Goal: Register for event/course

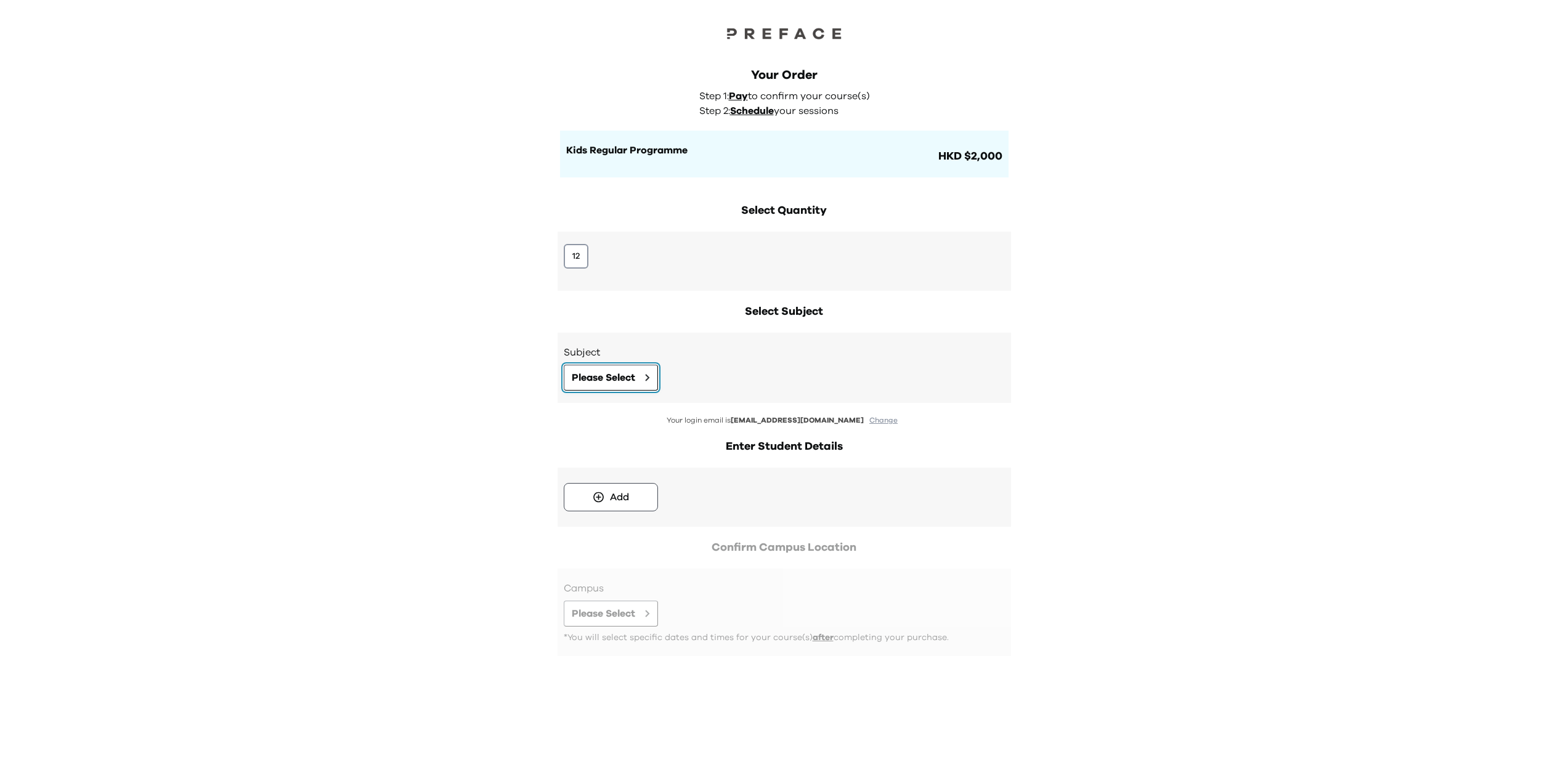
click at [631, 375] on span "Please Select" at bounding box center [603, 378] width 64 height 15
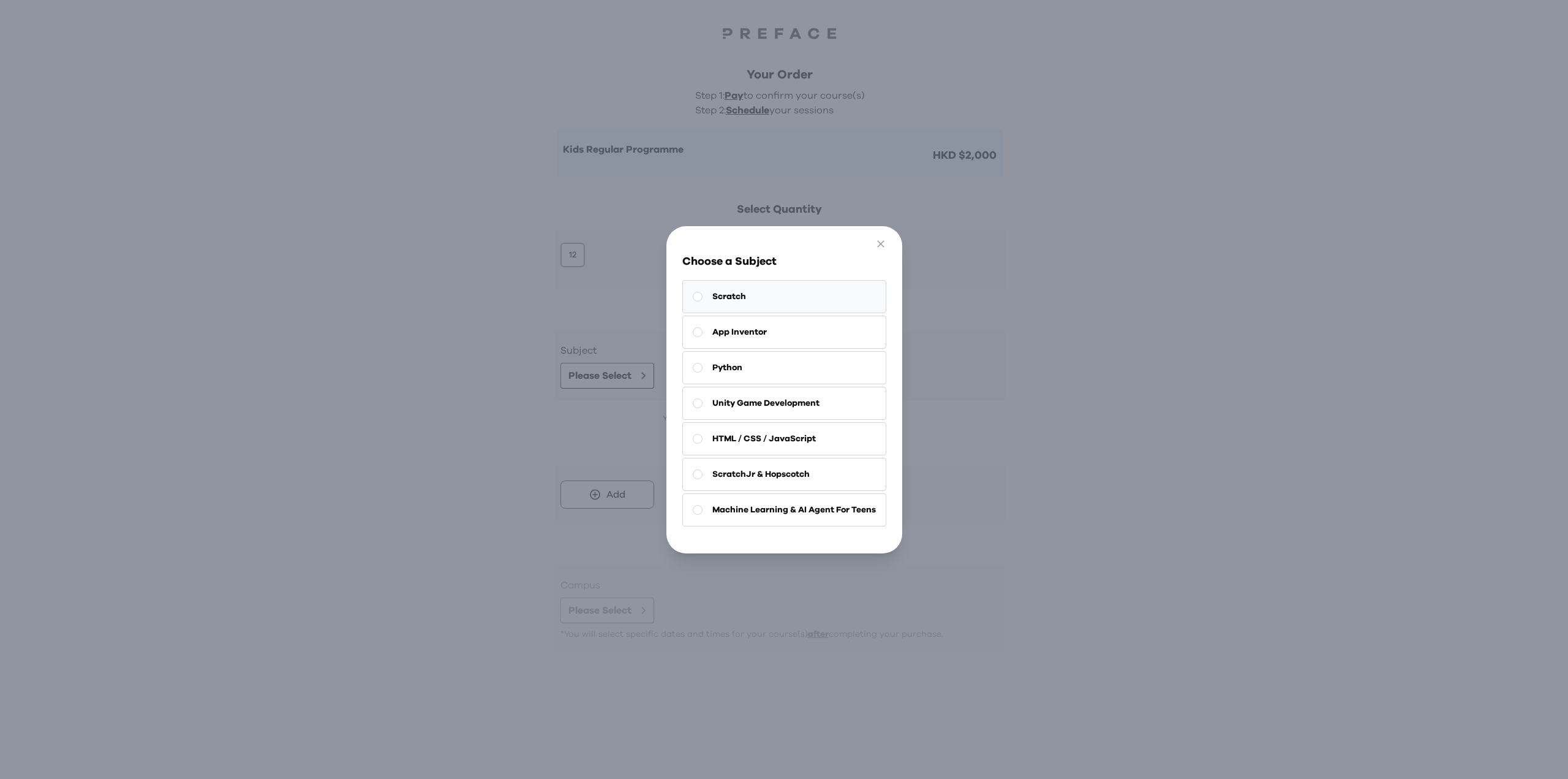
click at [768, 296] on button "Scratch" at bounding box center [784, 296] width 204 height 33
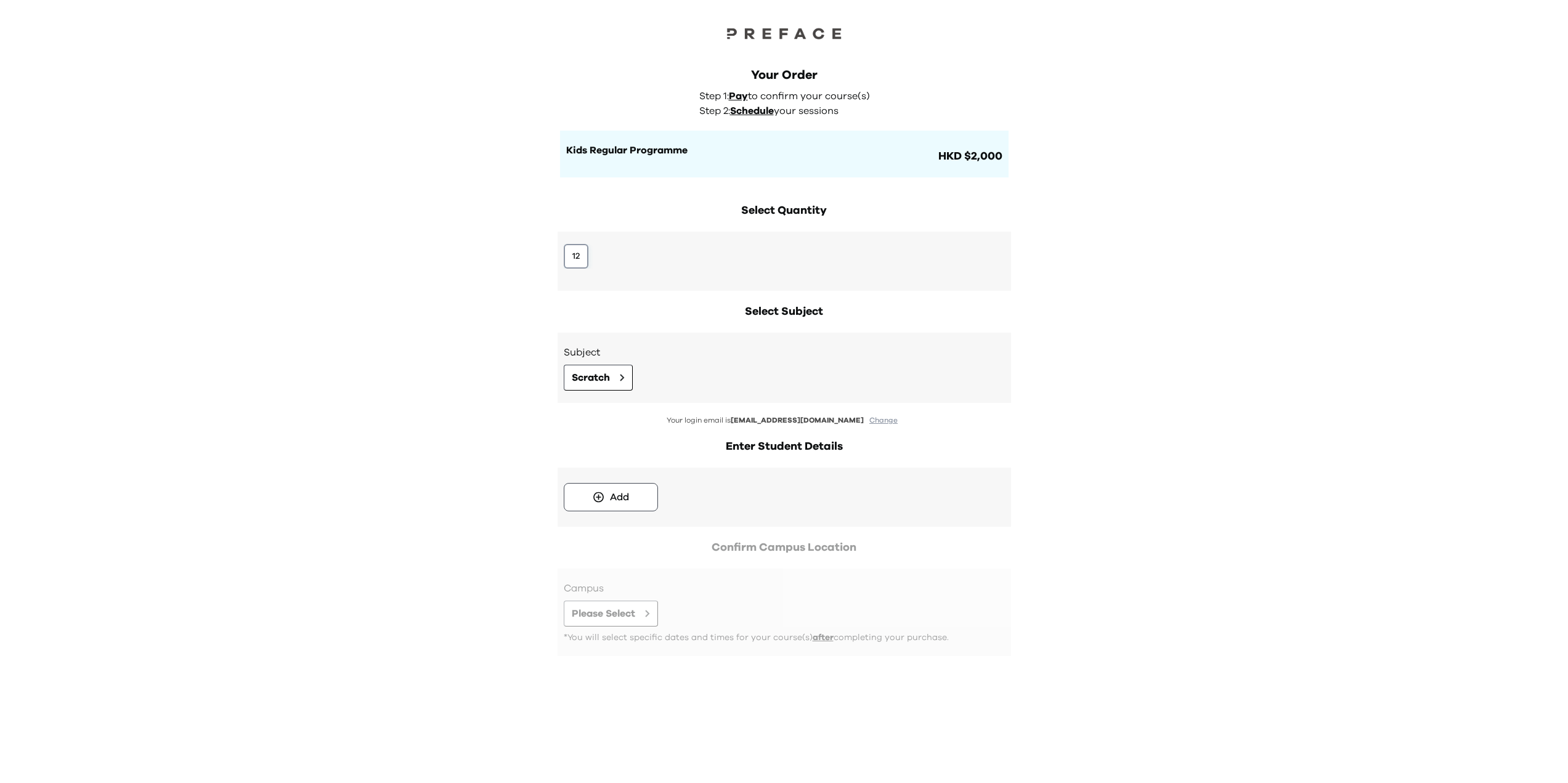
click at [576, 256] on button "12" at bounding box center [576, 256] width 25 height 25
click at [611, 495] on div "Add" at bounding box center [619, 497] width 19 height 15
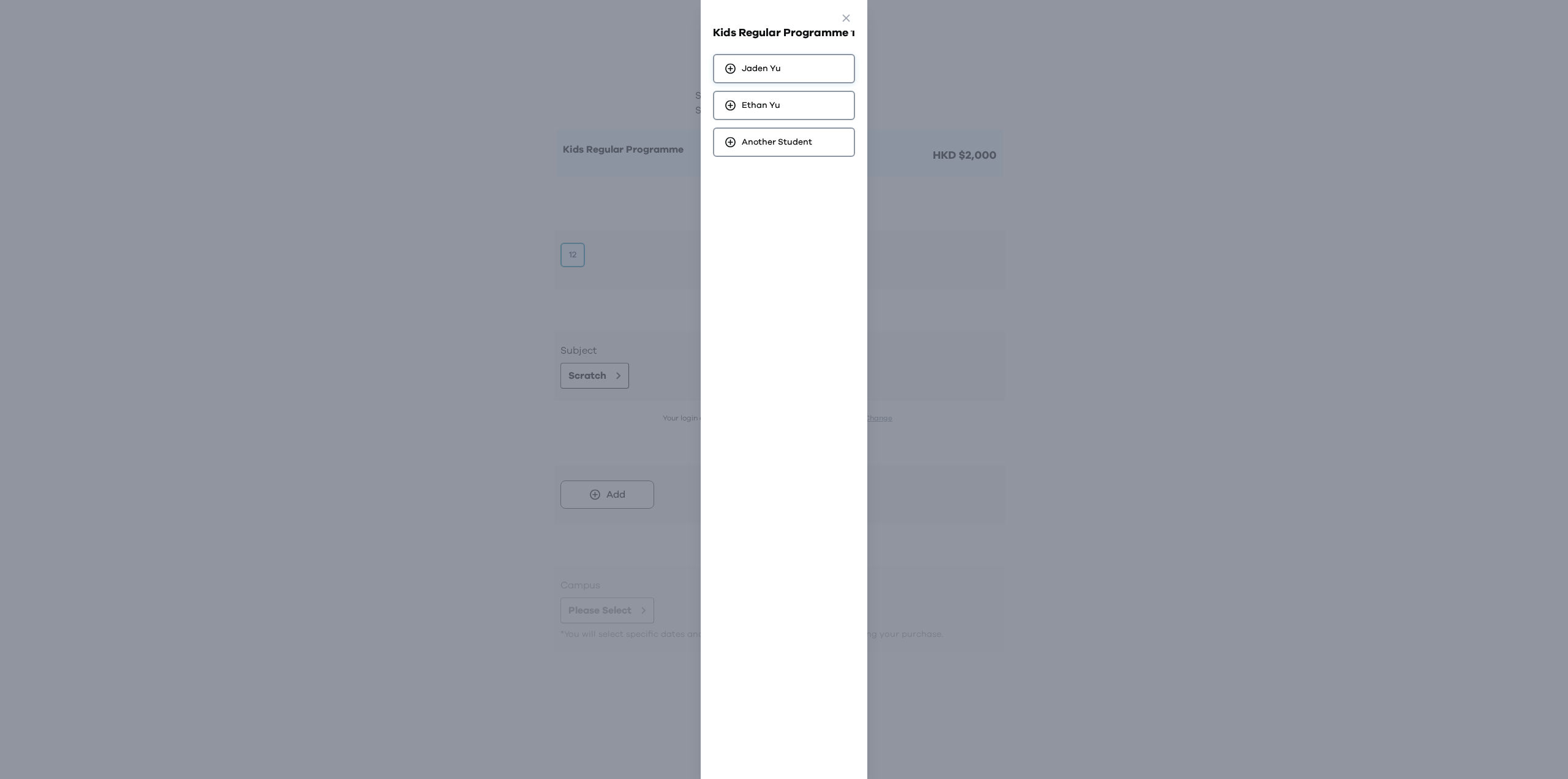
click at [771, 74] on span "[PERSON_NAME]" at bounding box center [761, 68] width 39 height 12
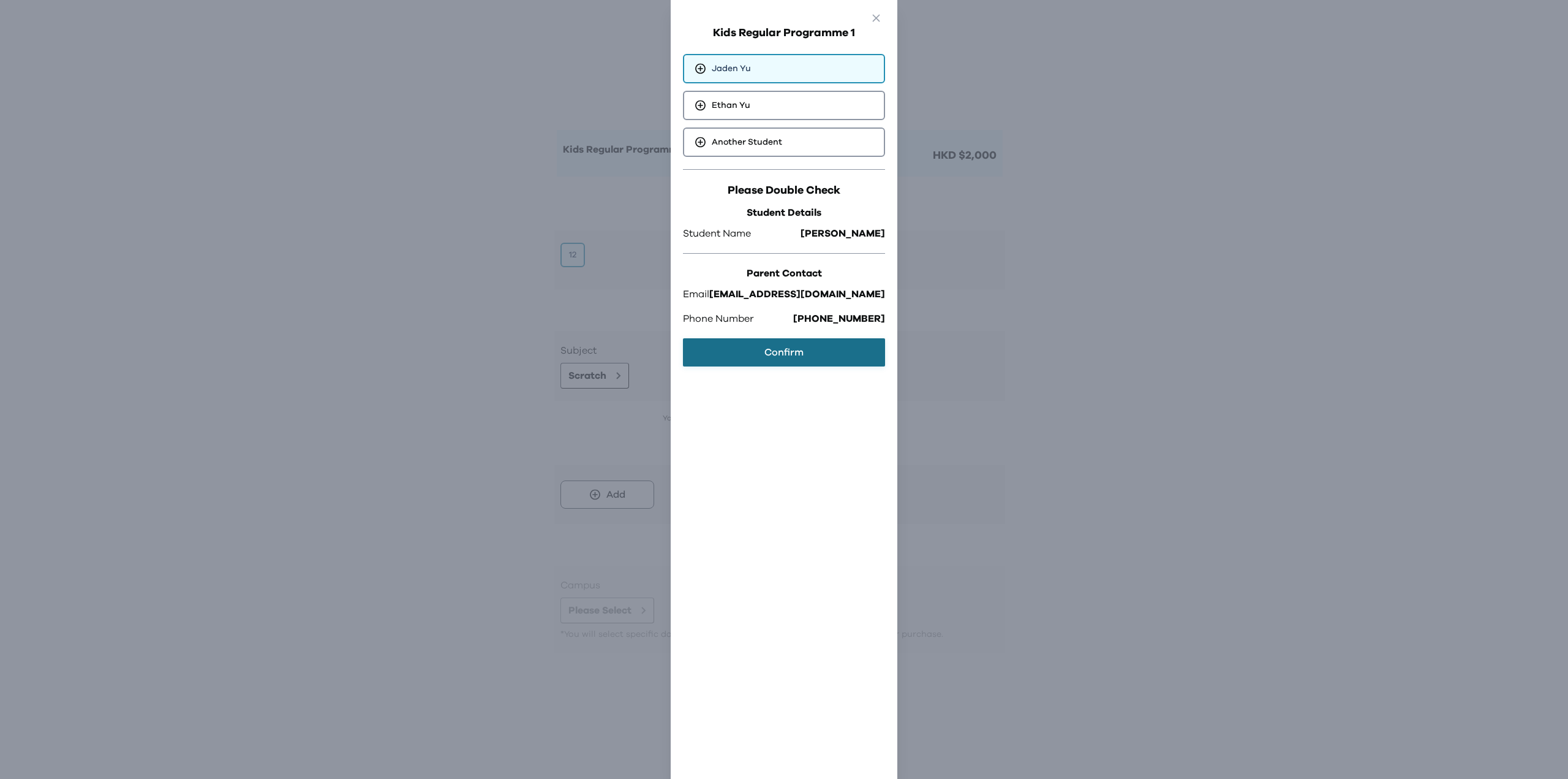
click at [773, 358] on button "Confirm" at bounding box center [784, 352] width 202 height 28
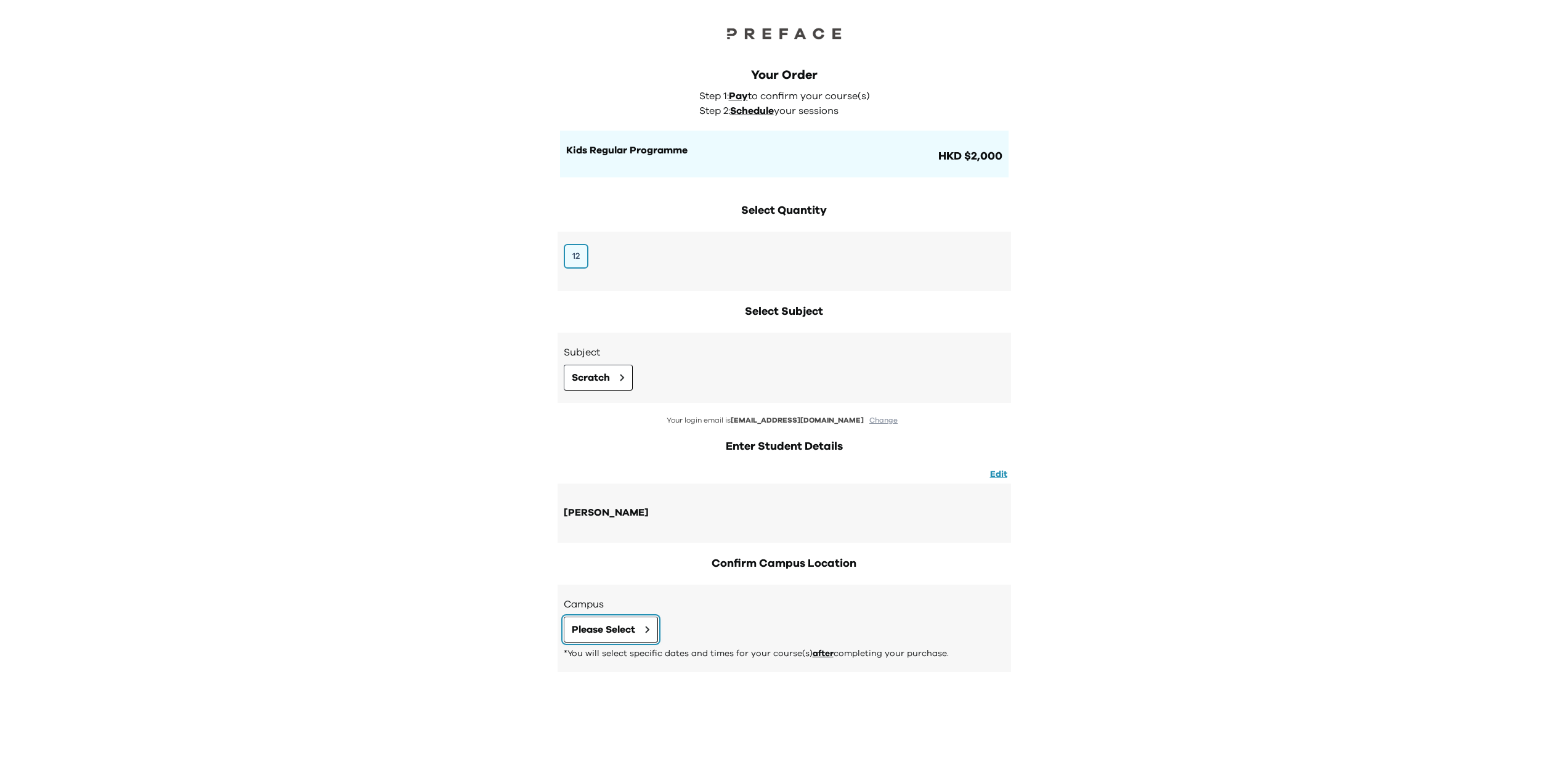
click at [640, 632] on button "Please Select" at bounding box center [611, 629] width 94 height 26
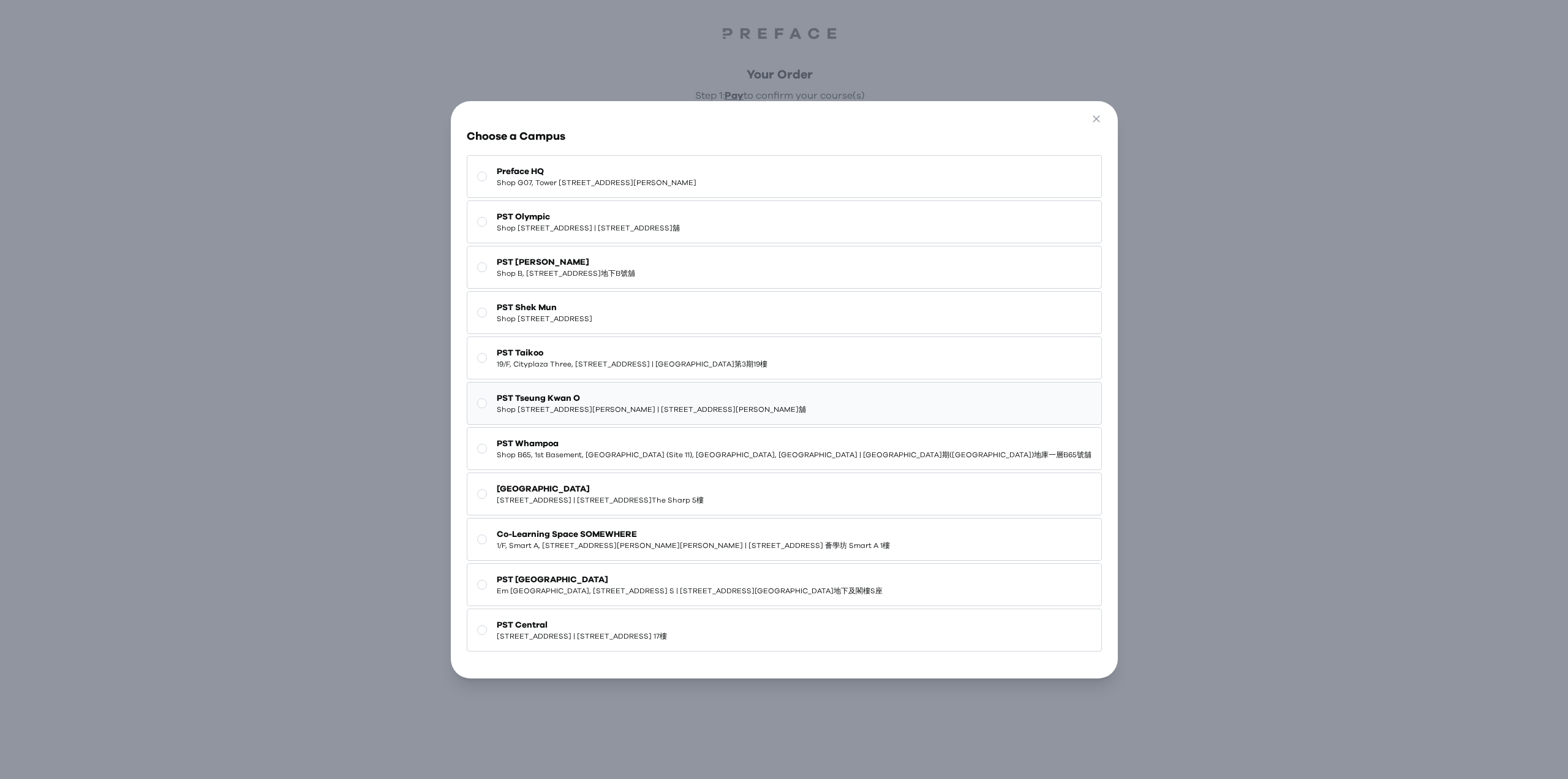
click at [670, 392] on span "PST Tseung Kwan O" at bounding box center [651, 398] width 309 height 12
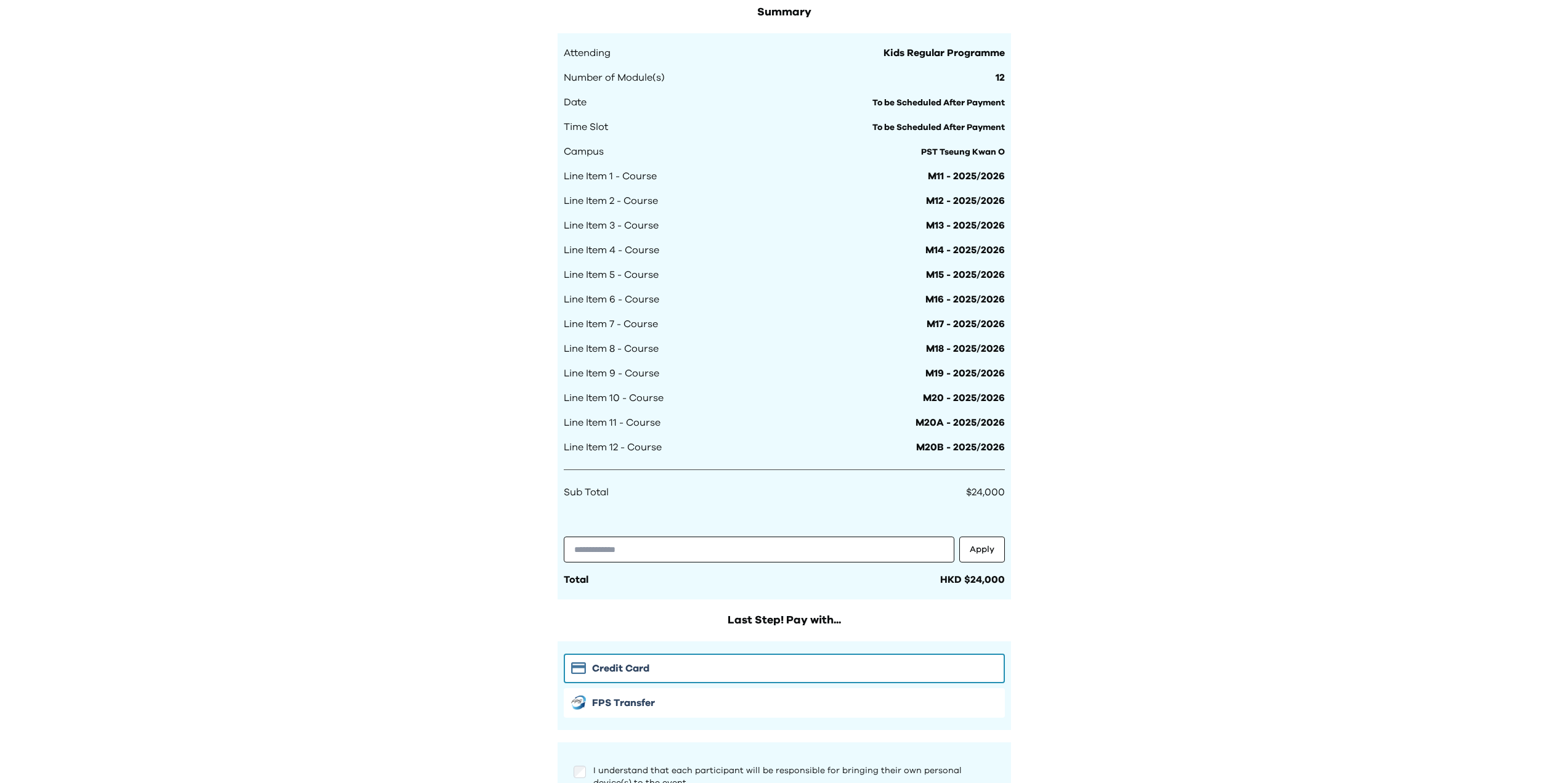
scroll to position [795, 0]
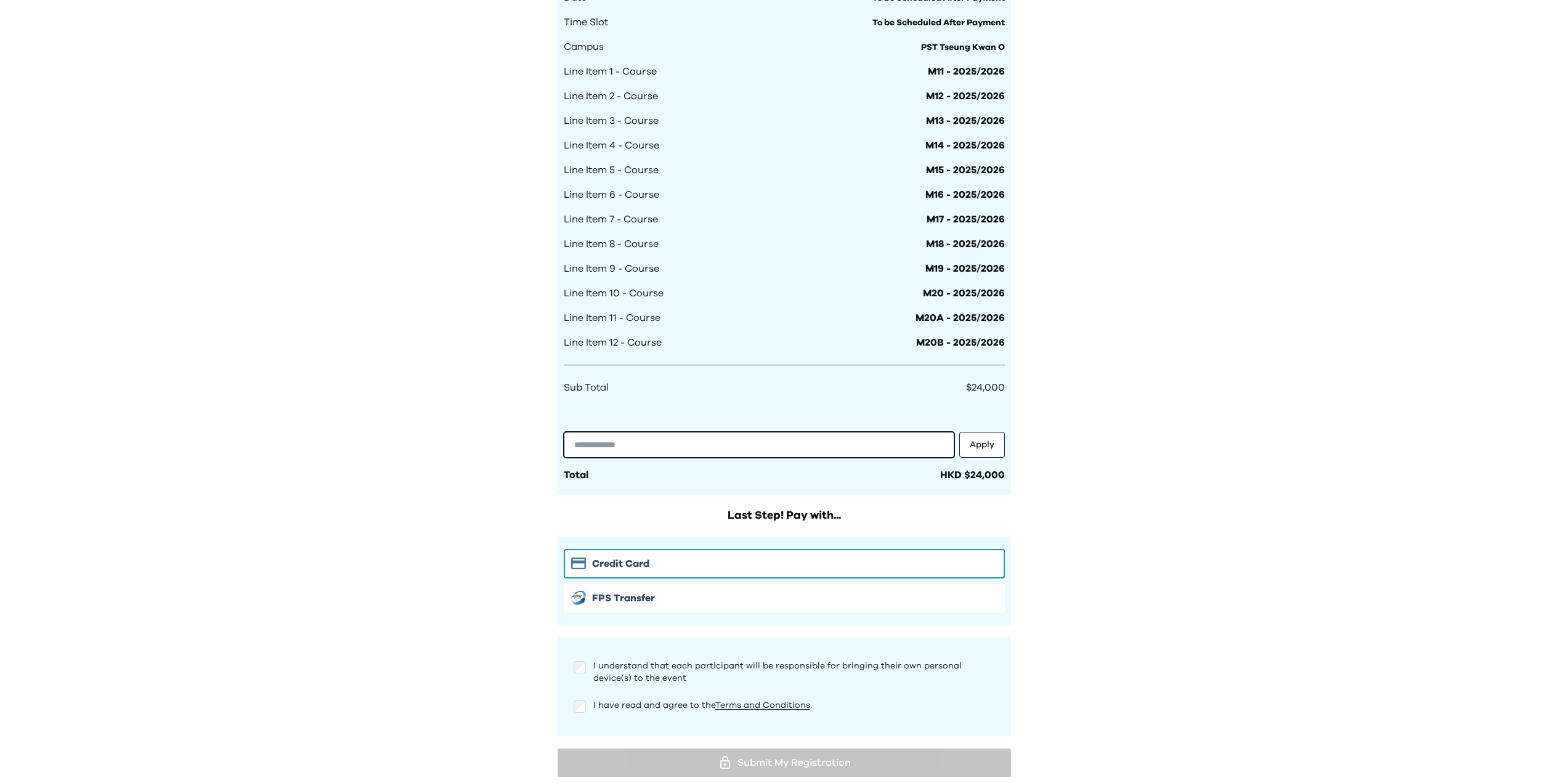
click at [644, 441] on input "text" at bounding box center [759, 444] width 391 height 26
paste input "**********"
type input "**********"
click at [978, 442] on button "Apply" at bounding box center [982, 444] width 45 height 26
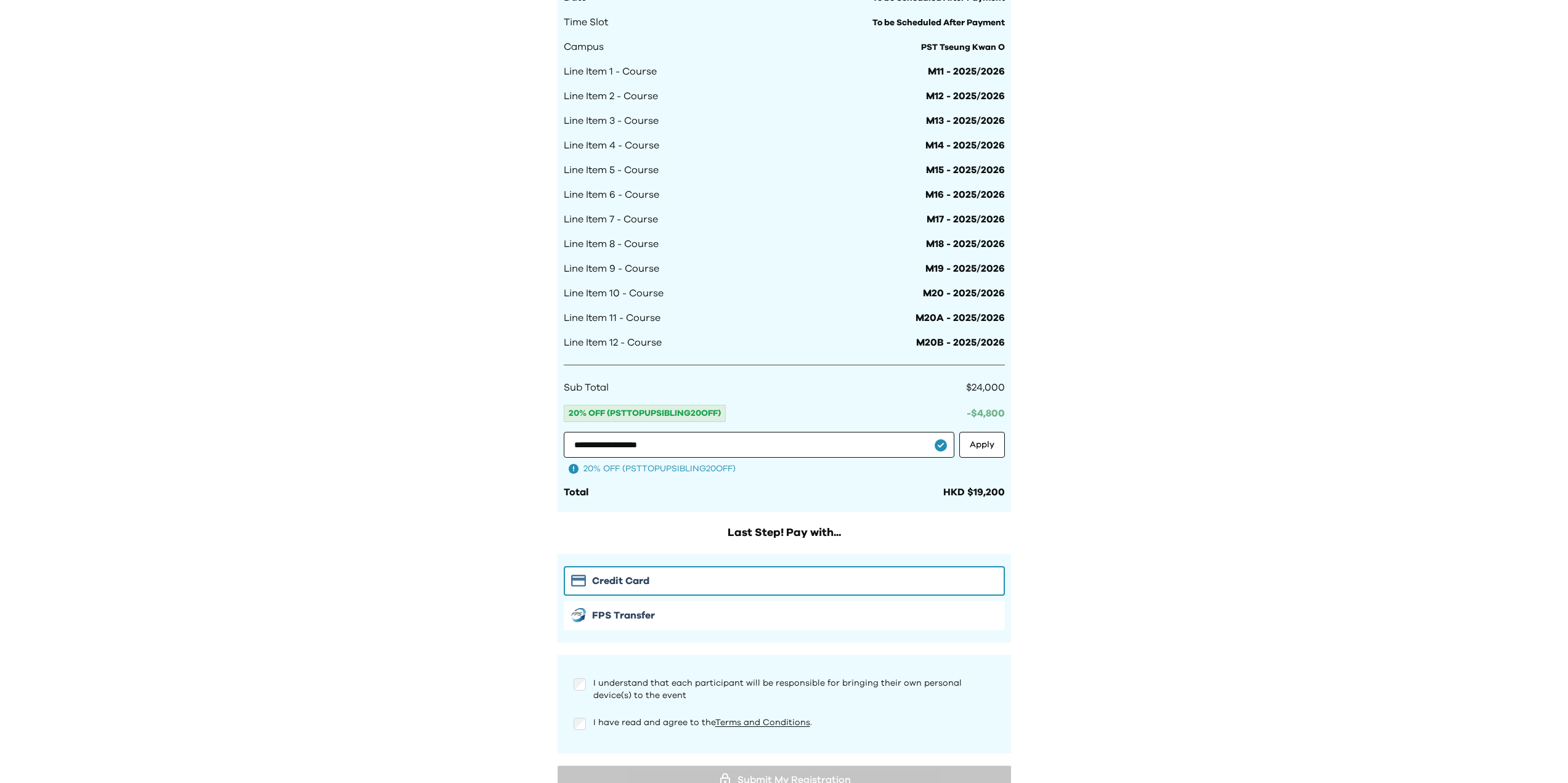
click at [582, 690] on div "I understand that each participant will be responsible for bringing their own p…" at bounding box center [785, 689] width 422 height 25
click at [583, 730] on div "I have read and agree to the Terms and Conditions ." at bounding box center [784, 729] width 441 height 25
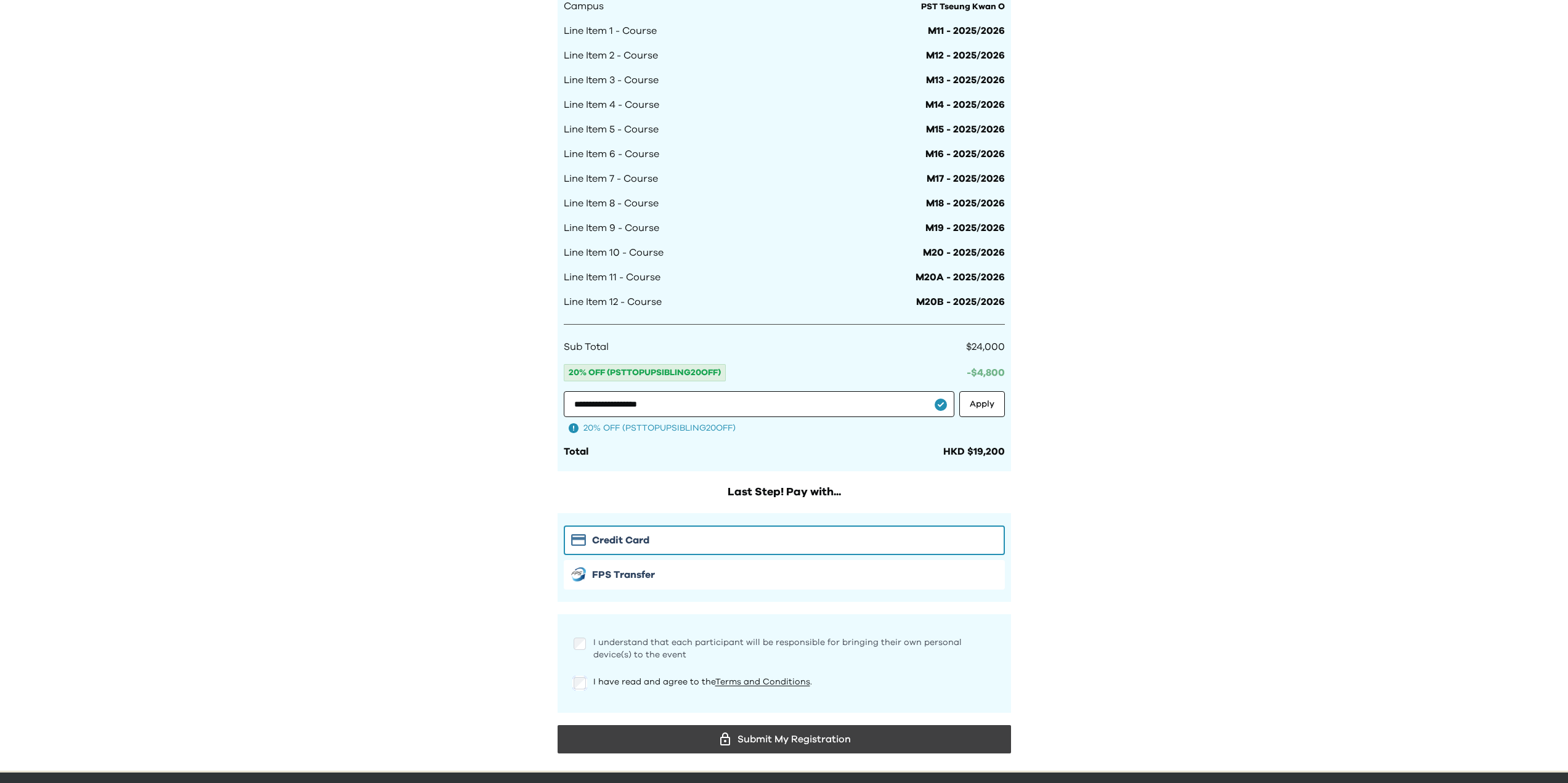
scroll to position [874, 0]
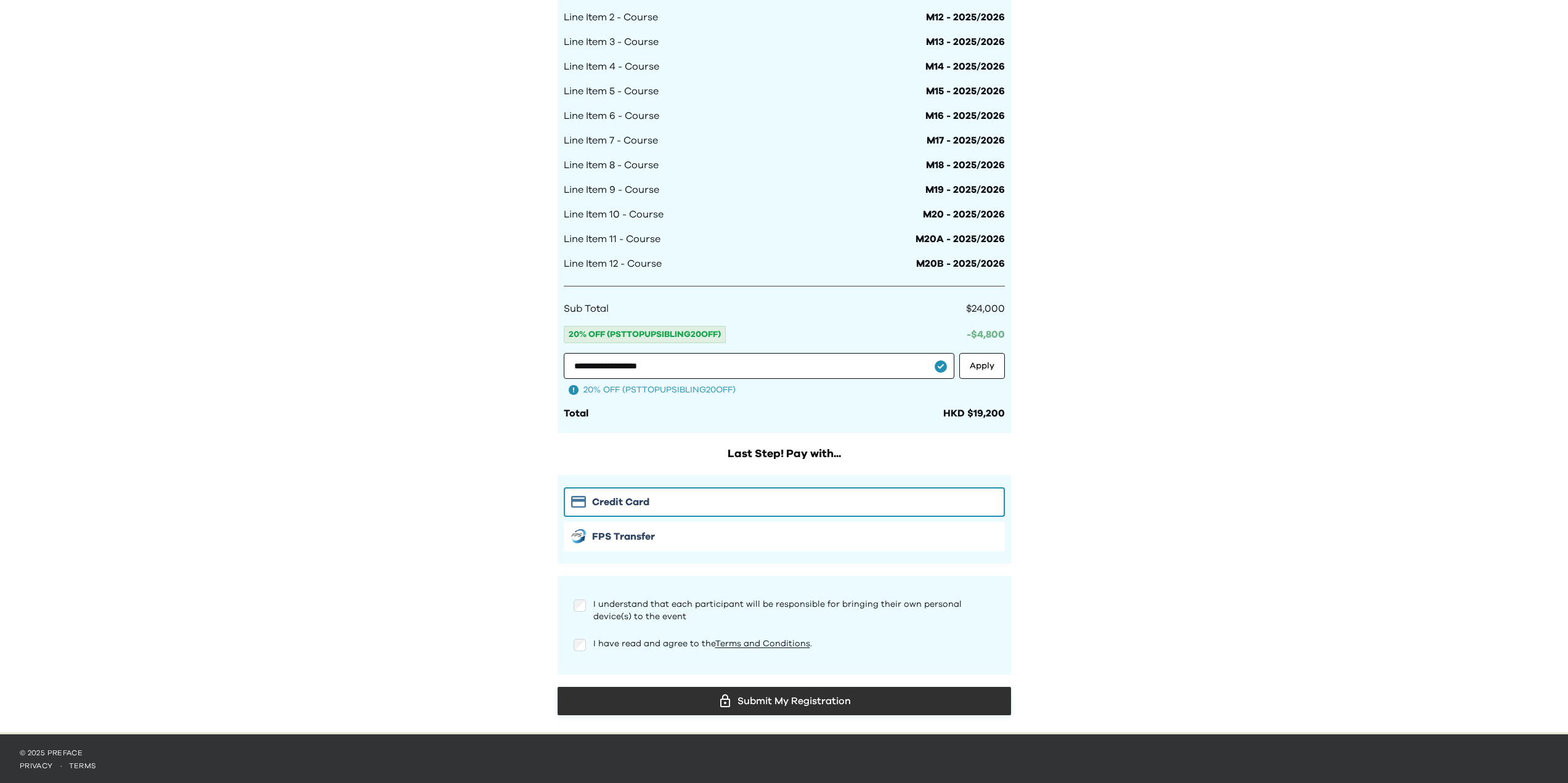
click at [687, 701] on div "Submit My Registration" at bounding box center [784, 700] width 434 height 18
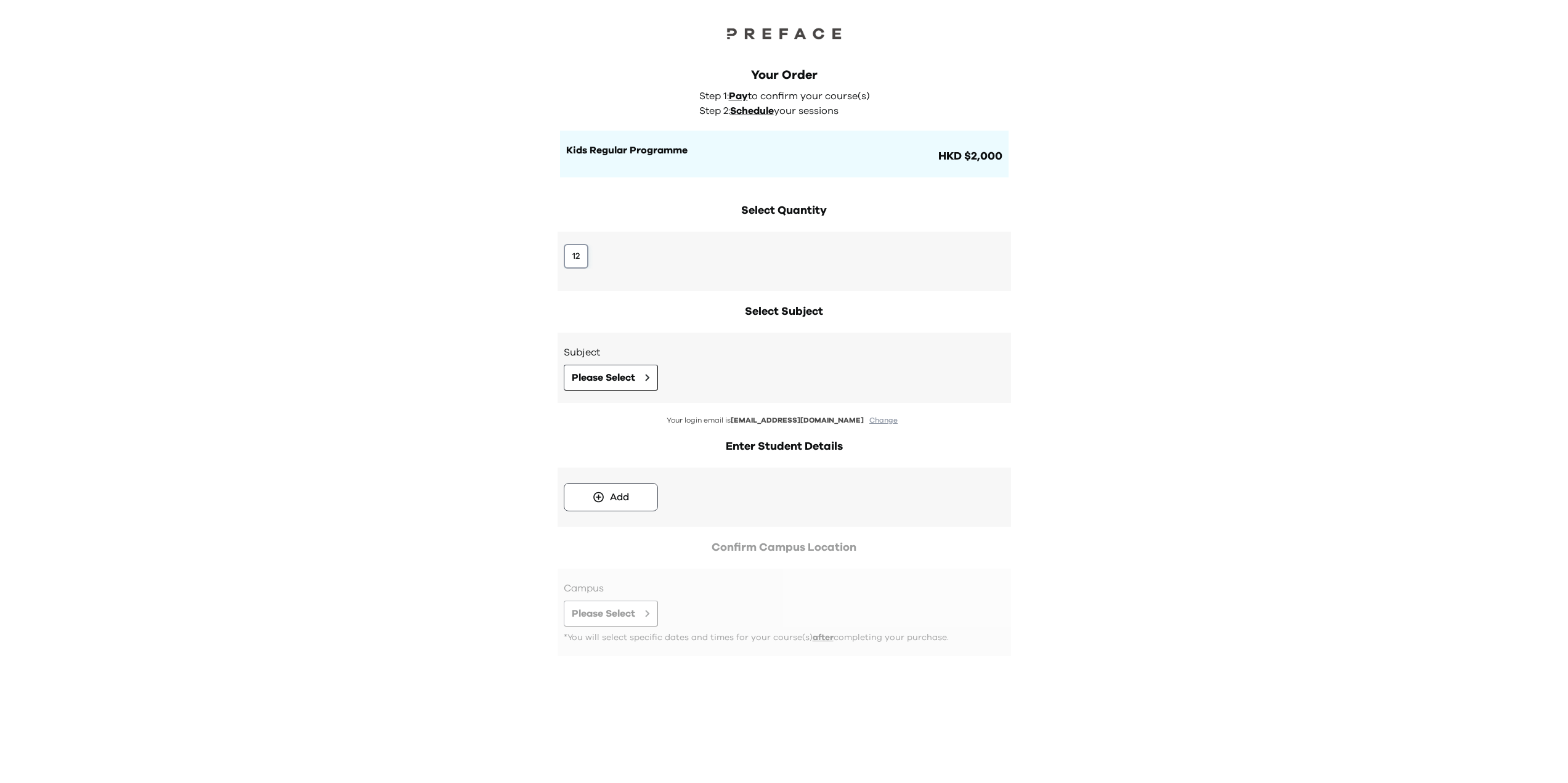
click at [574, 255] on button "12" at bounding box center [576, 256] width 25 height 25
click at [610, 386] on button "Please Select" at bounding box center [611, 377] width 94 height 26
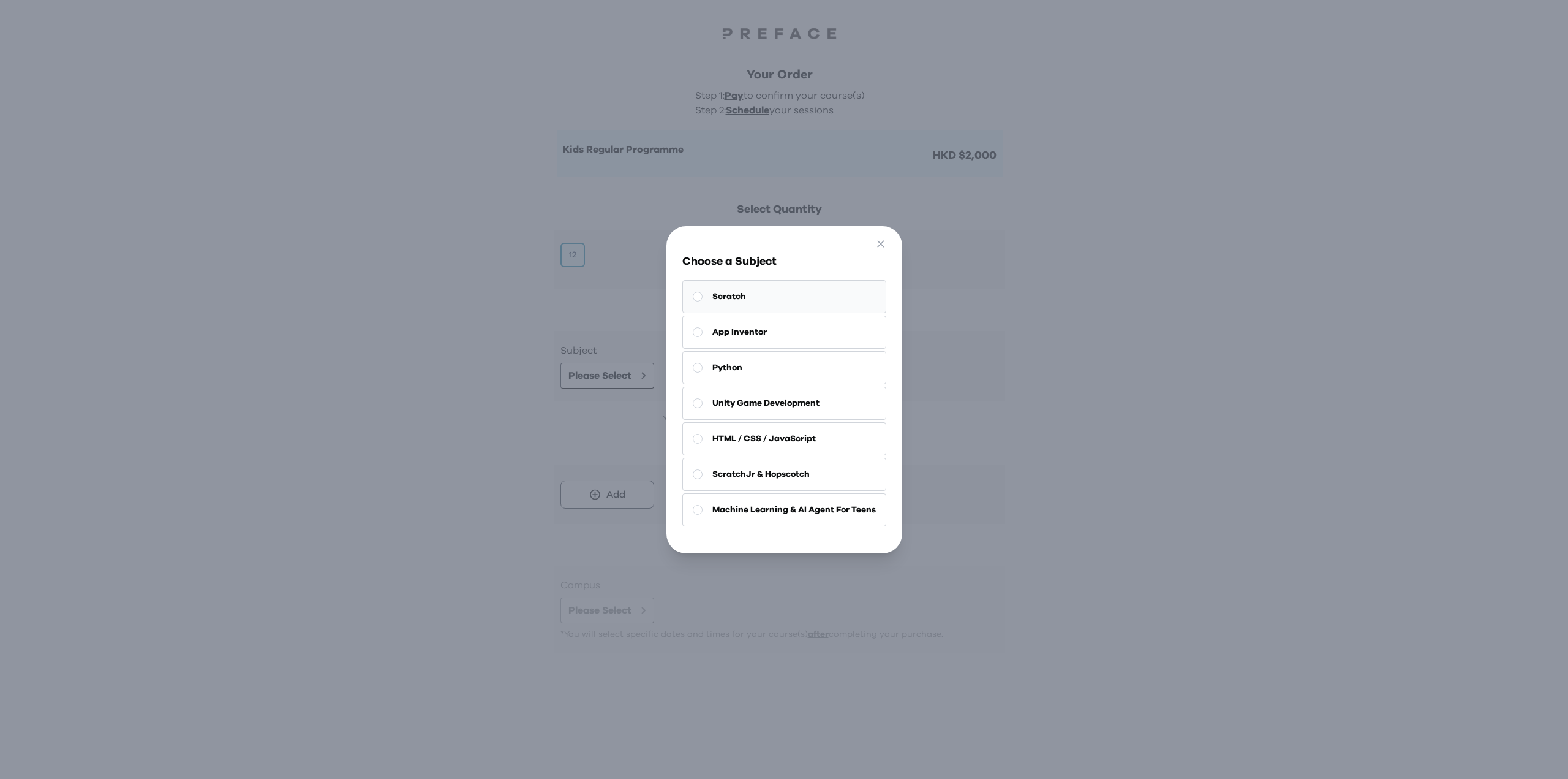
click at [748, 288] on button "Scratch" at bounding box center [784, 296] width 204 height 33
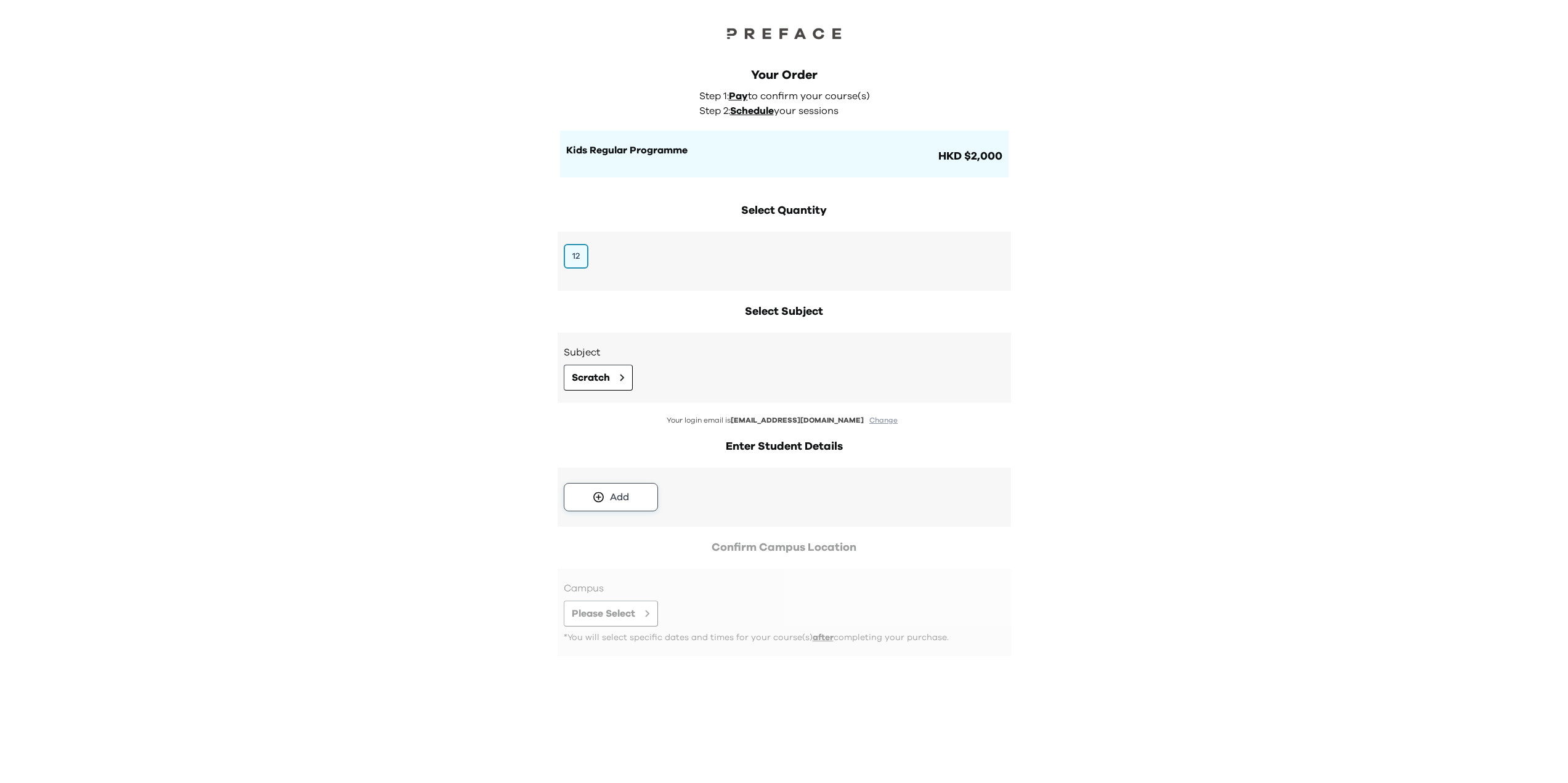
click at [619, 492] on div "Add" at bounding box center [619, 497] width 19 height 15
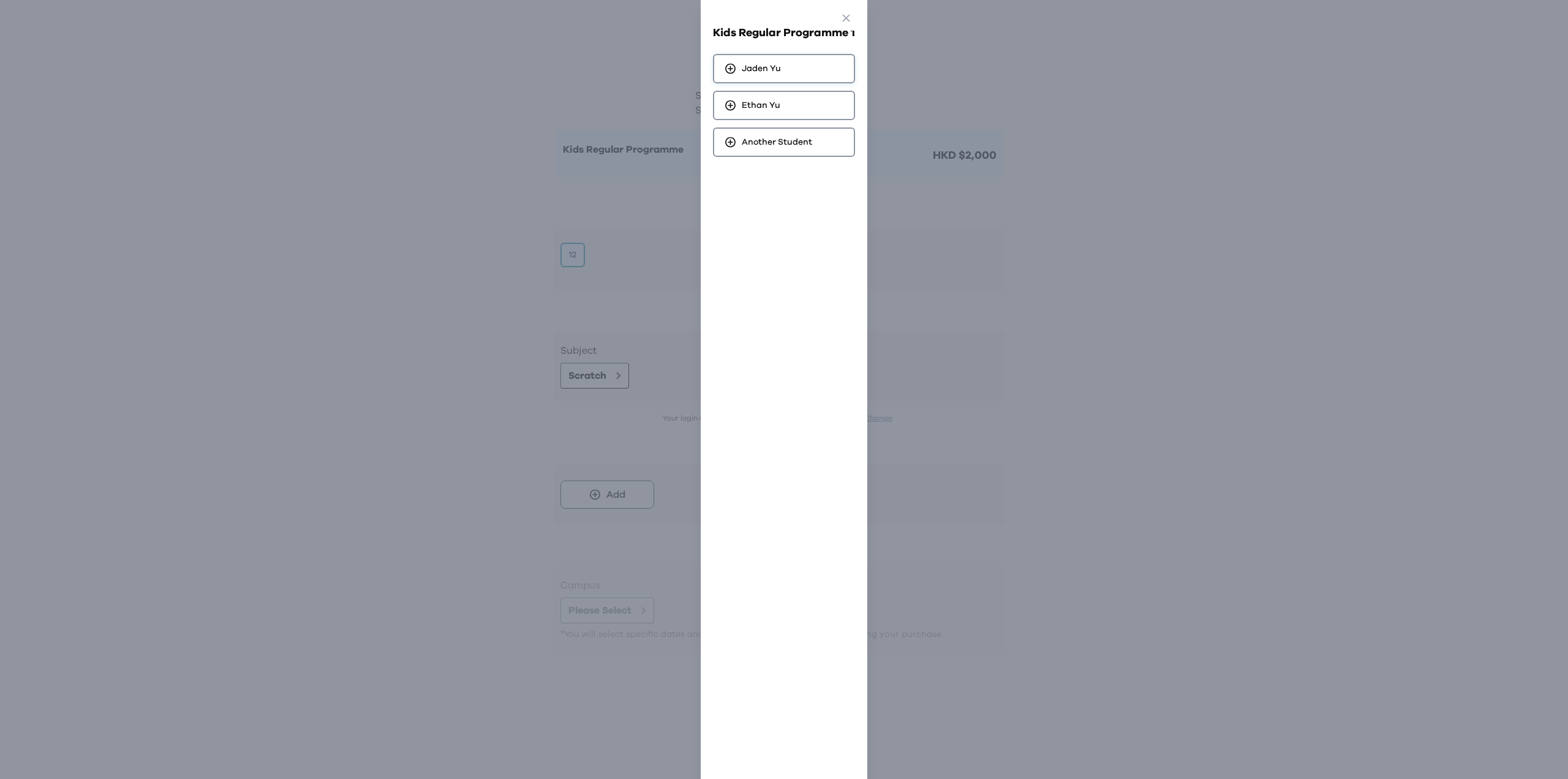
click at [773, 65] on span "[PERSON_NAME]" at bounding box center [761, 68] width 39 height 12
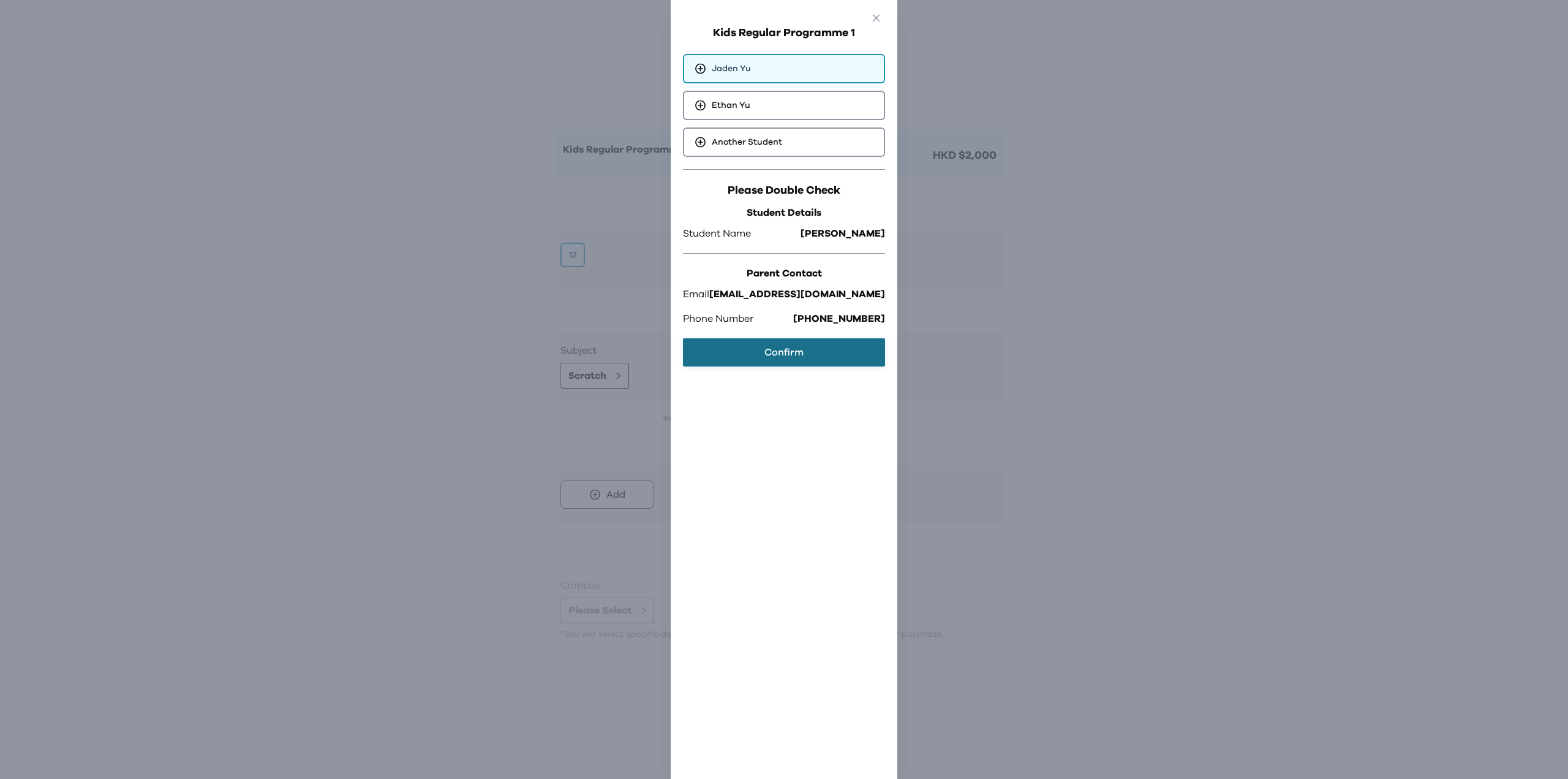
click at [758, 349] on button "Confirm" at bounding box center [784, 352] width 202 height 28
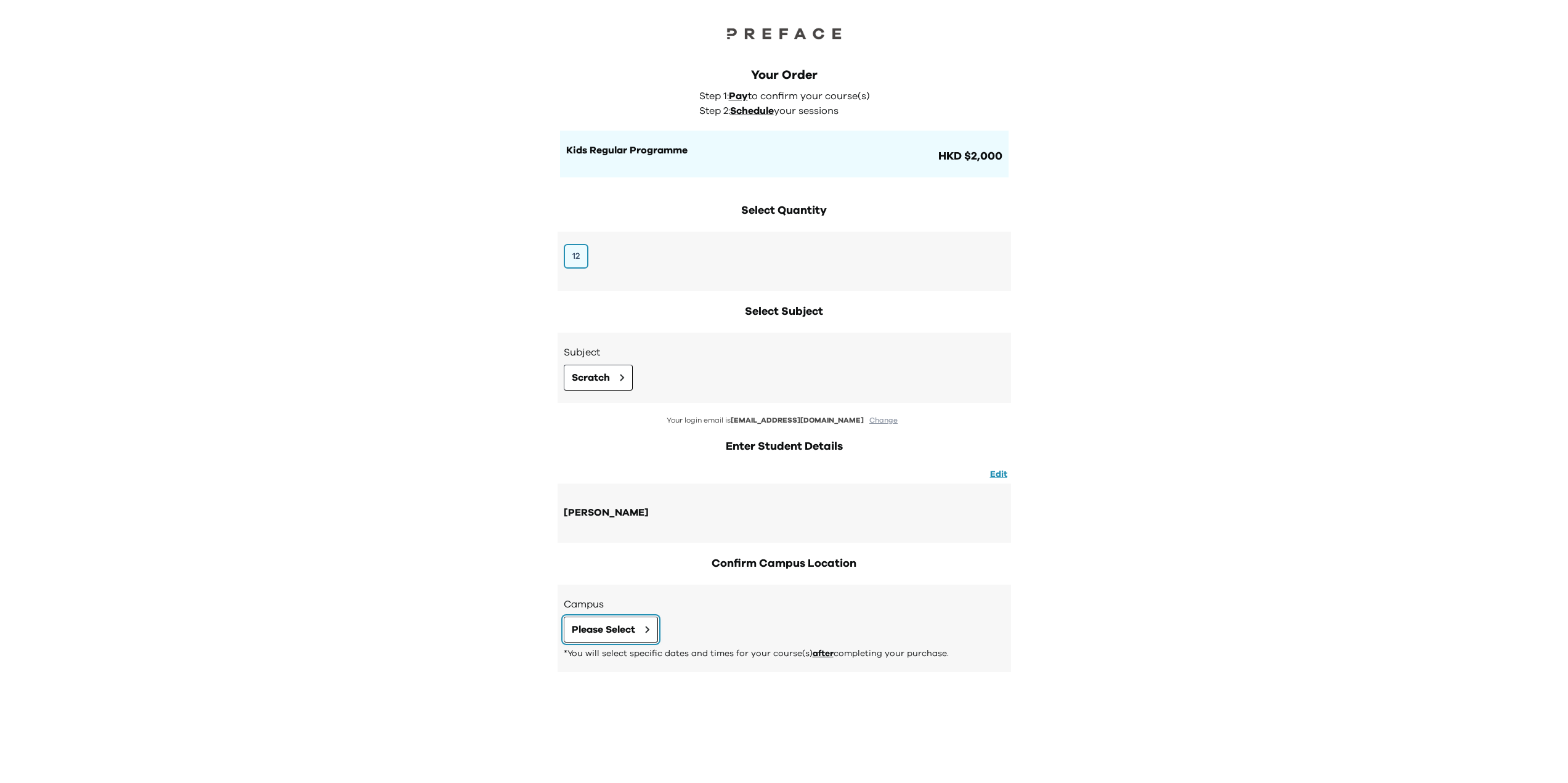
click at [608, 624] on span "Please Select" at bounding box center [603, 629] width 64 height 15
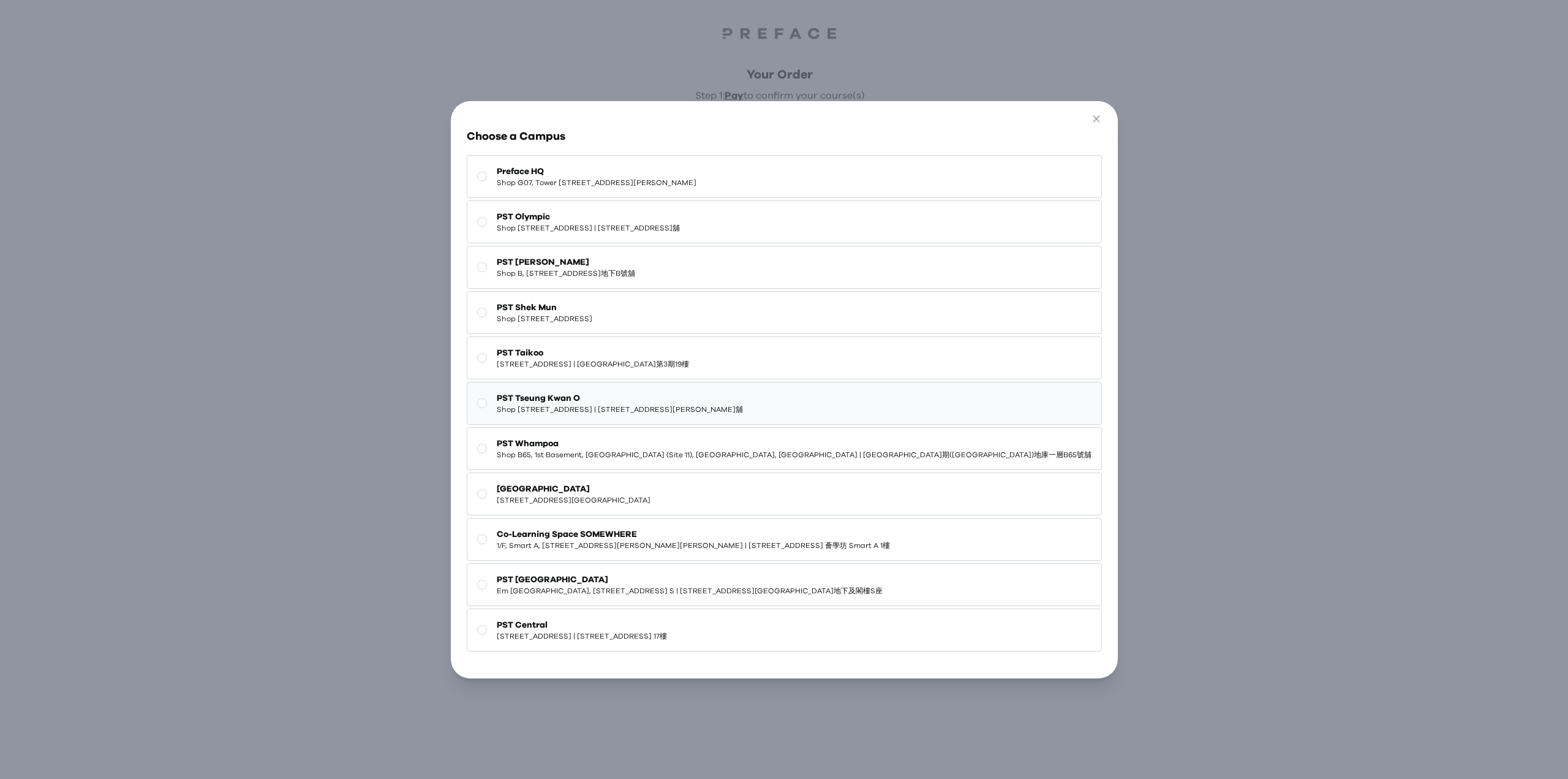
click at [660, 392] on span "PST Tseung Kwan O" at bounding box center [620, 398] width 246 height 12
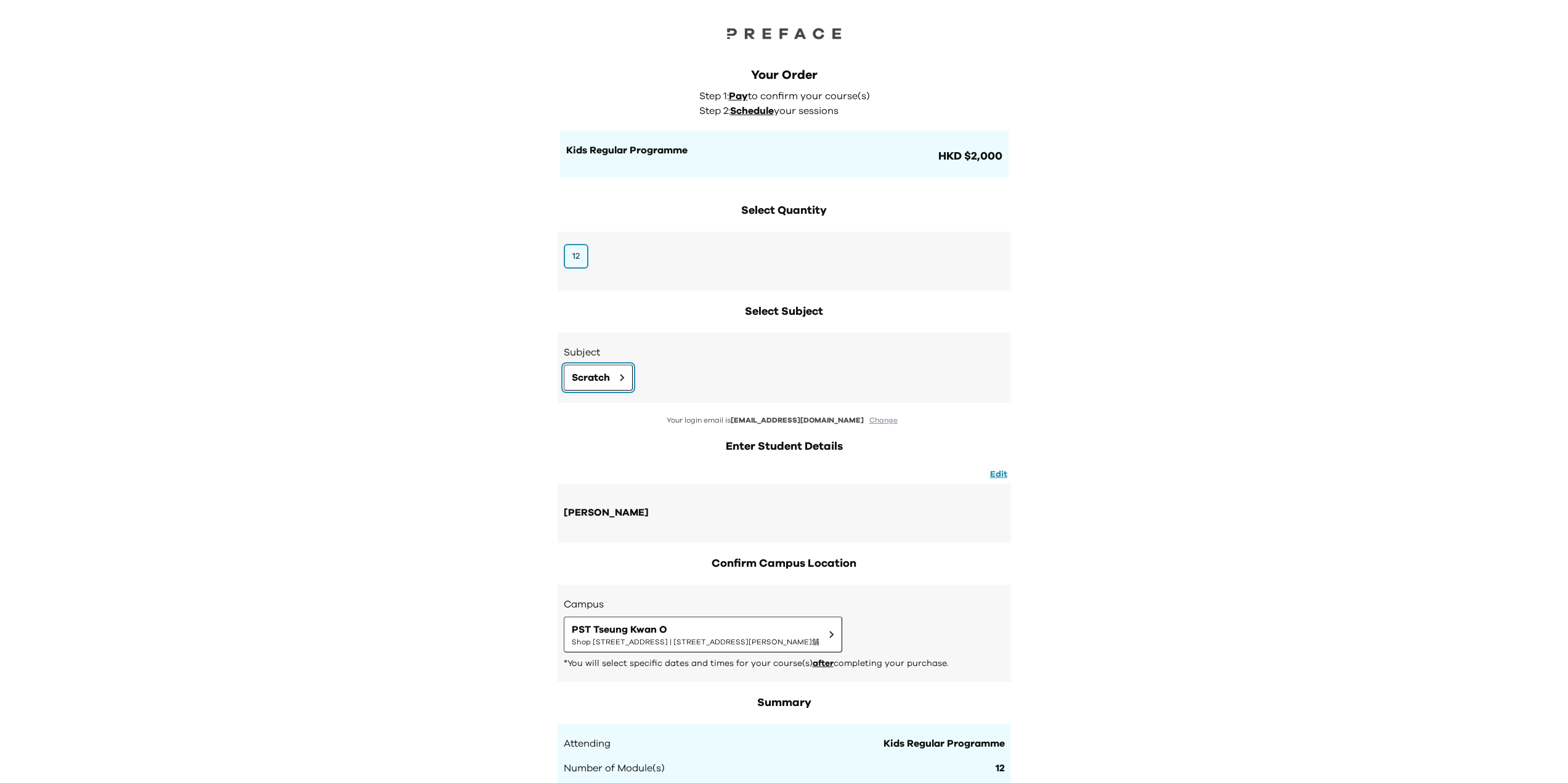
click at [609, 376] on span "Scratch" at bounding box center [591, 378] width 38 height 15
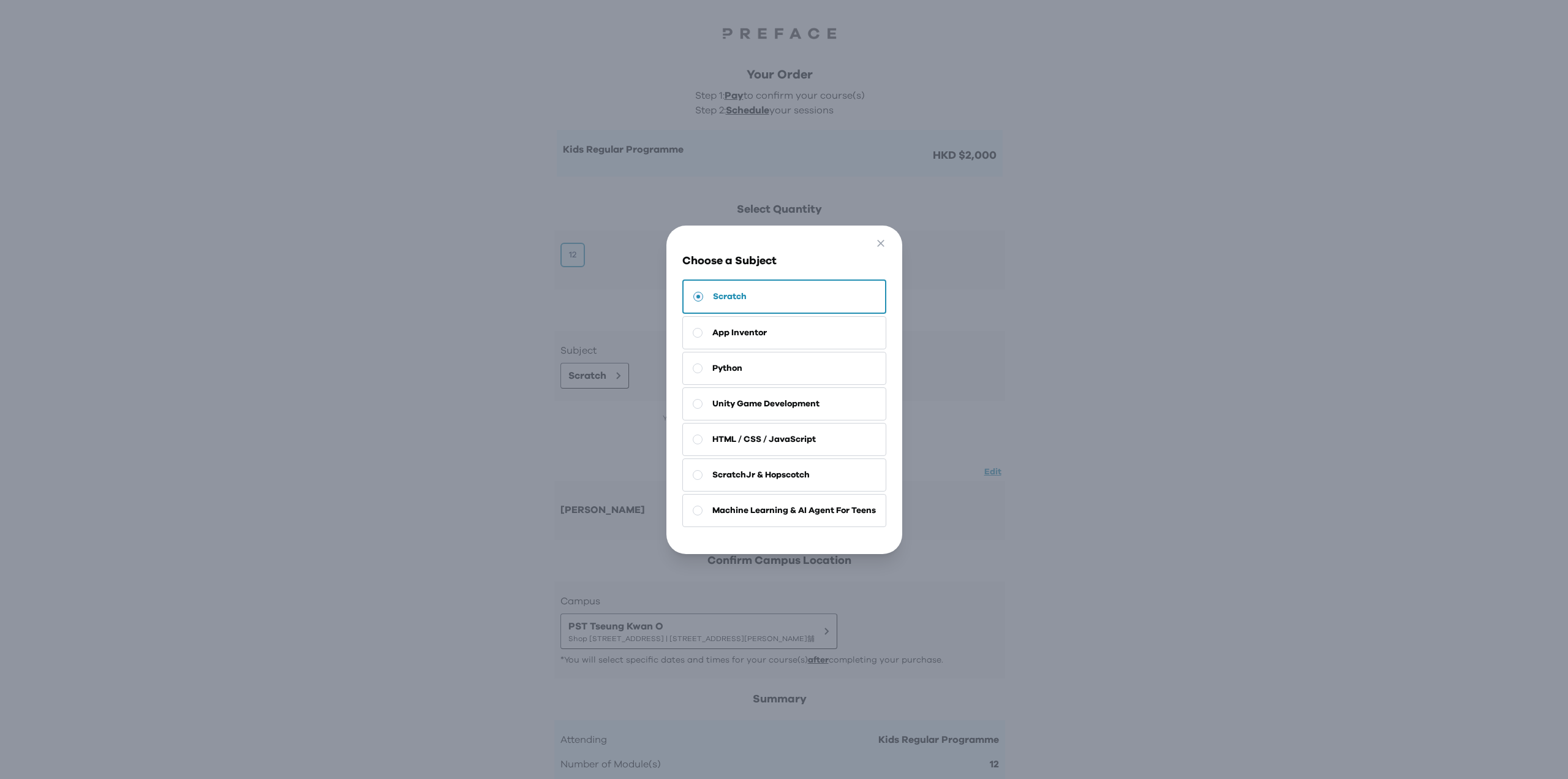
click at [569, 465] on div "Go Back Close Choose a Subject Scratch App Inventor Python Unity Game Developme…" at bounding box center [784, 390] width 1568 height 779
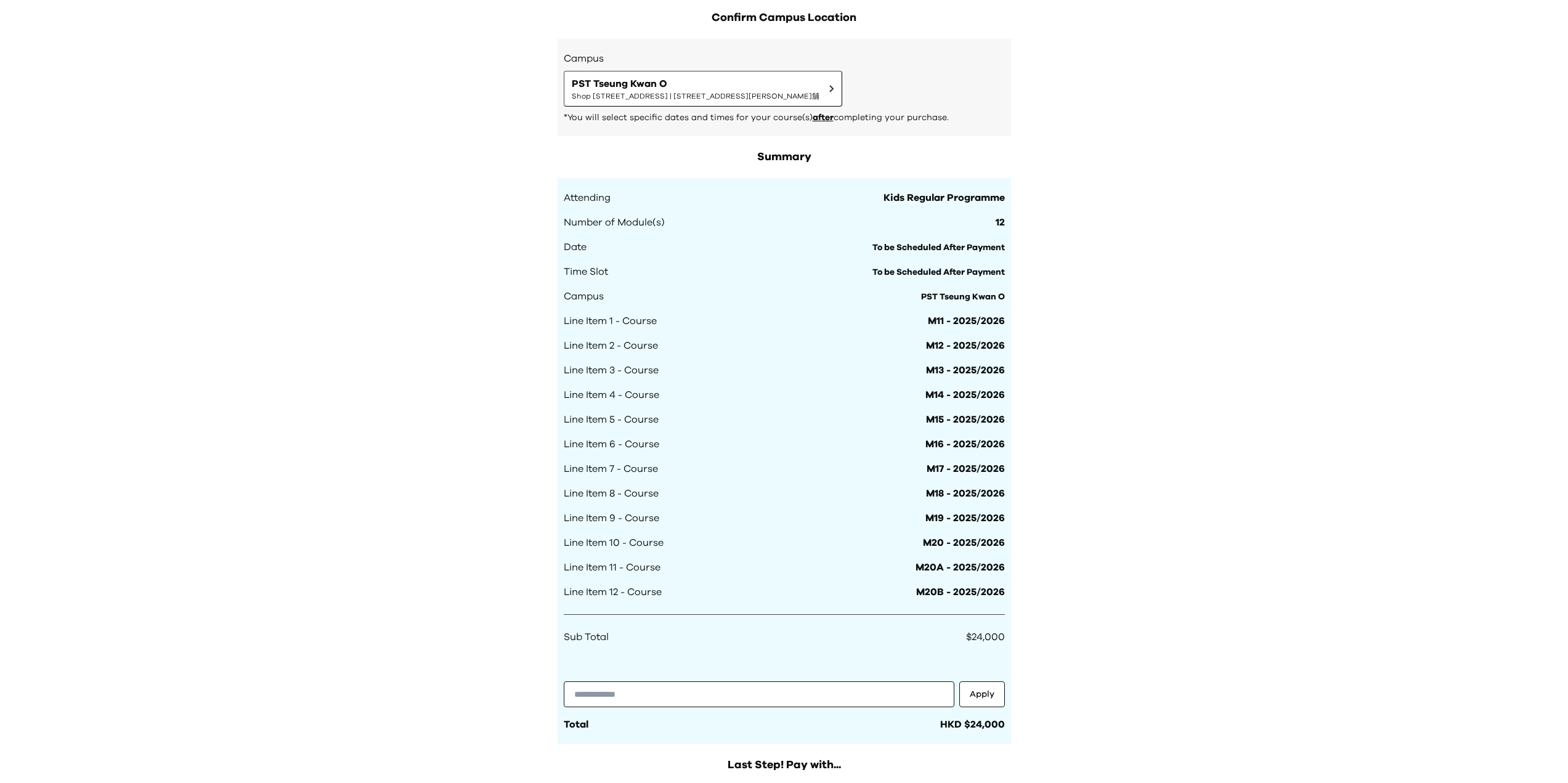
scroll to position [739, 0]
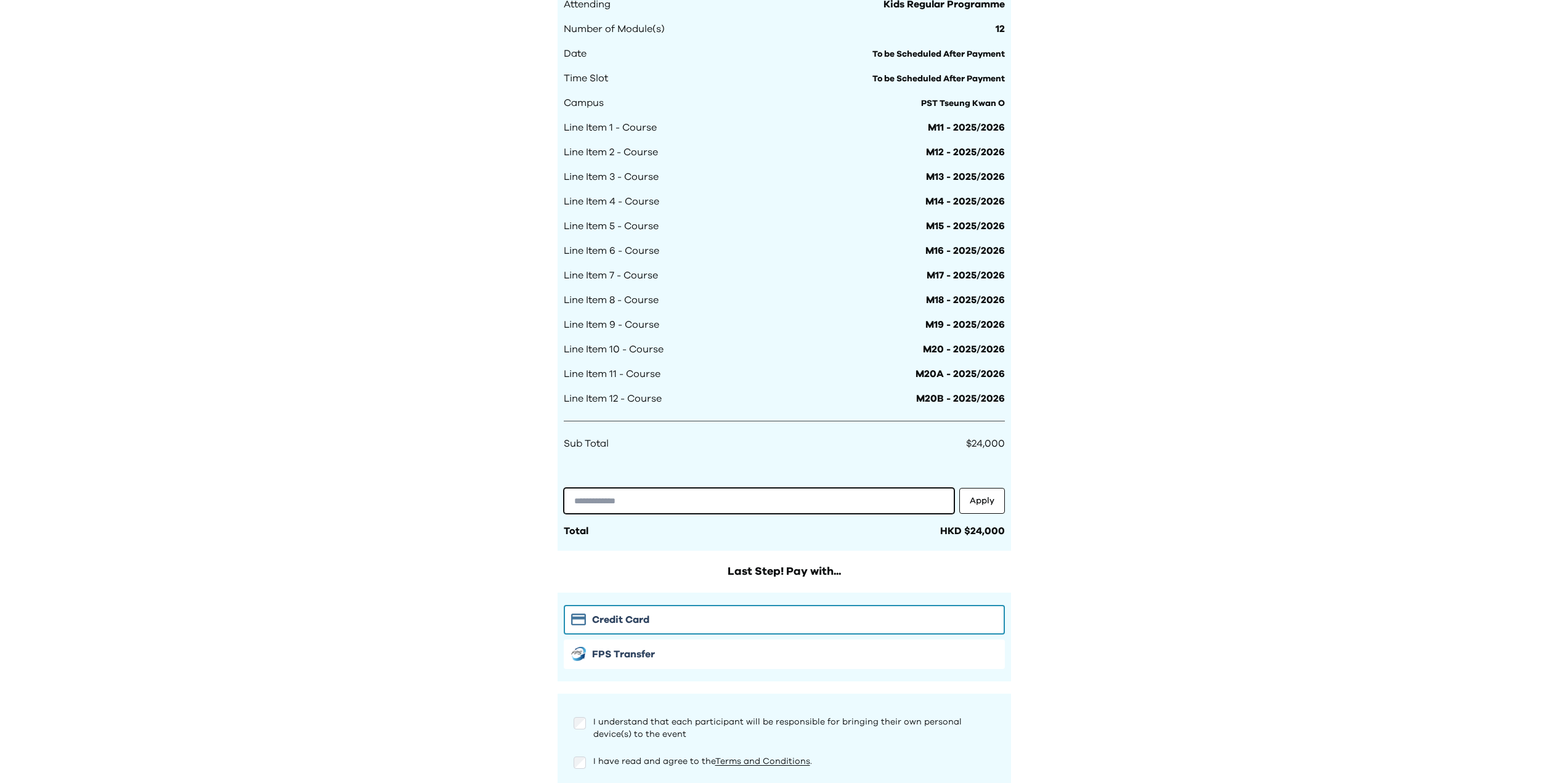
click at [715, 504] on input "text" at bounding box center [759, 501] width 391 height 26
type input "**********"
click at [998, 499] on button "Apply" at bounding box center [982, 501] width 45 height 26
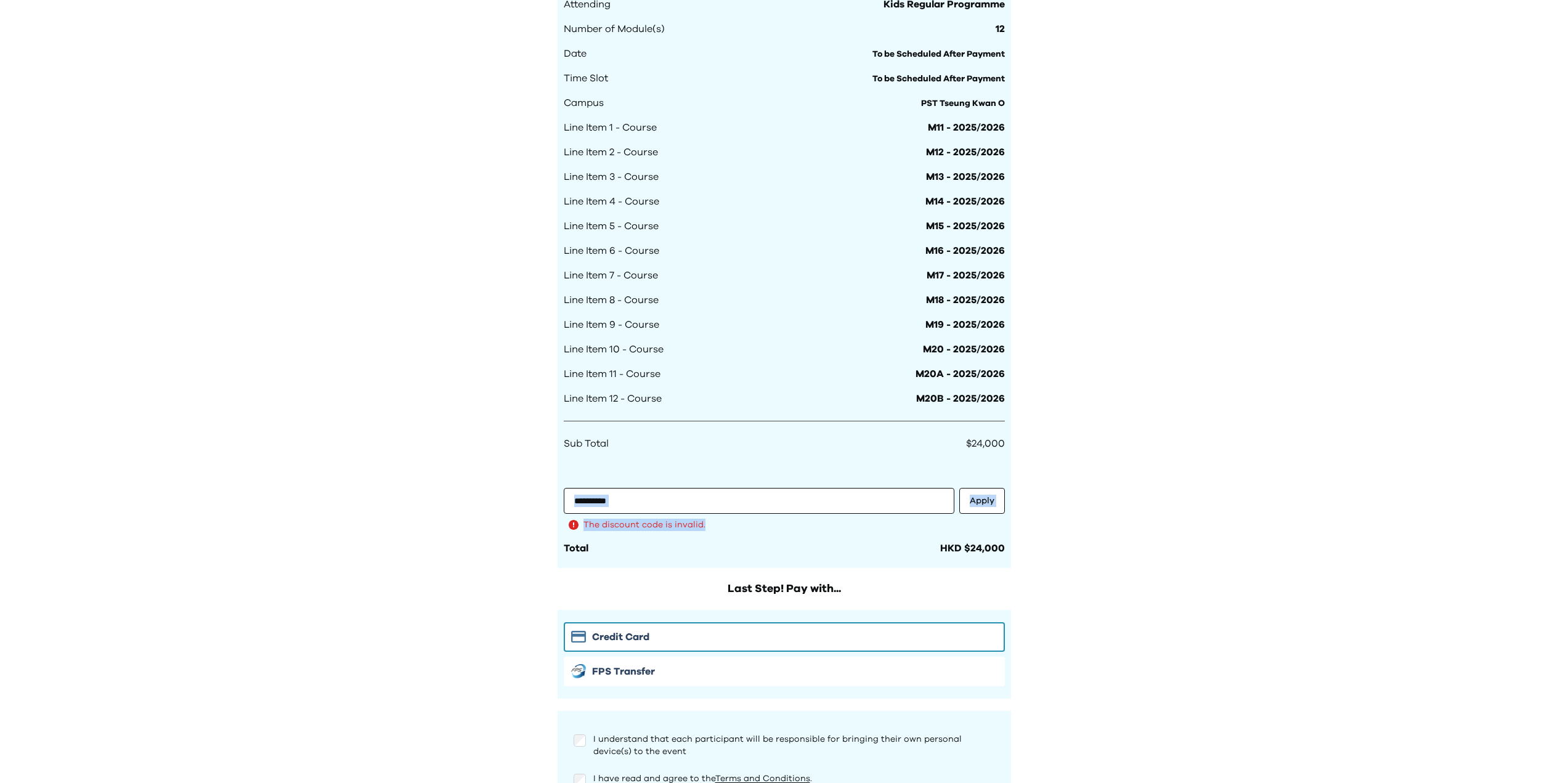
drag, startPoint x: 826, startPoint y: 512, endPoint x: 600, endPoint y: 510, distance: 226.0
click at [573, 511] on div "**********" at bounding box center [784, 509] width 441 height 43
click at [684, 506] on input "**********" at bounding box center [759, 501] width 391 height 26
drag, startPoint x: 703, startPoint y: 501, endPoint x: 523, endPoint y: 500, distance: 180.0
click at [523, 500] on div "Your Order Step 1: Pay to confirm your course(s) Step 2: Schedule your sessions…" at bounding box center [784, 64] width 1568 height 1606
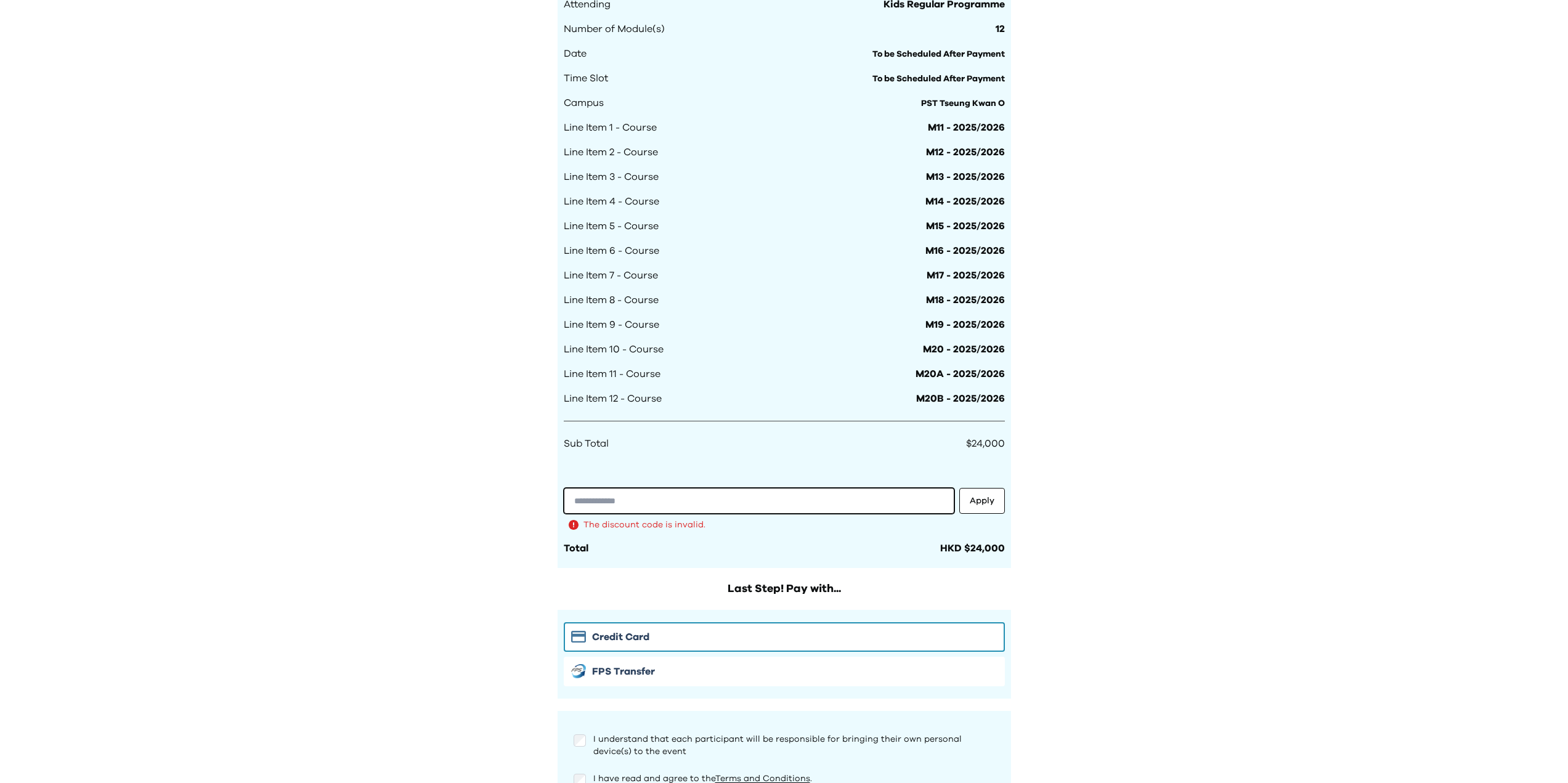
click at [737, 498] on input "text" at bounding box center [759, 501] width 391 height 26
paste input "**********"
type input "**********"
click at [982, 498] on button "Apply" at bounding box center [982, 501] width 45 height 26
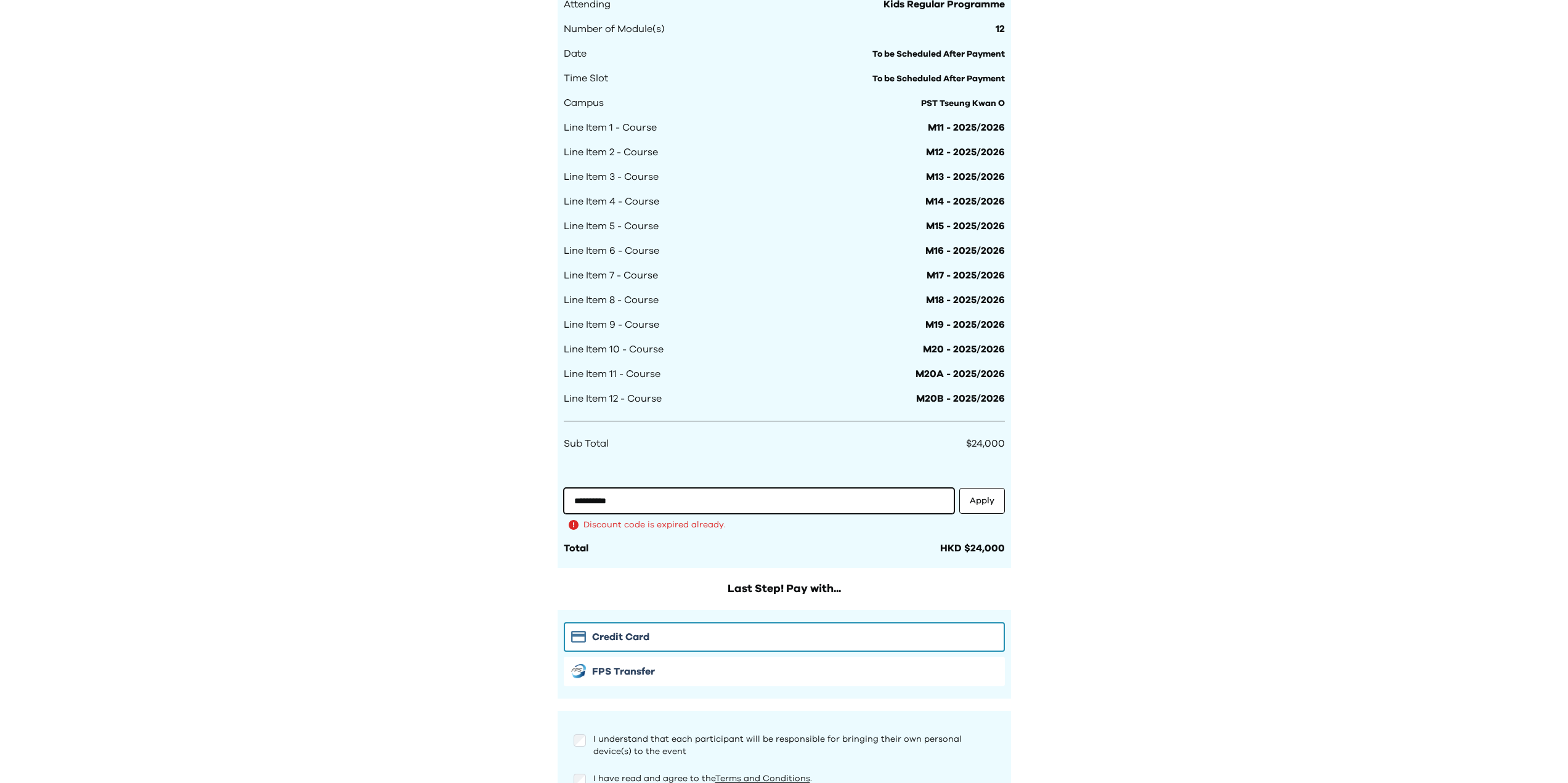
drag, startPoint x: 676, startPoint y: 504, endPoint x: 531, endPoint y: 504, distance: 145.0
click at [531, 504] on div "Your Order Step 1: Pay to confirm your course(s) Step 2: Schedule your sessions…" at bounding box center [784, 64] width 1568 height 1606
paste input "**"
type input "**********"
click at [996, 502] on button "Apply" at bounding box center [982, 501] width 45 height 26
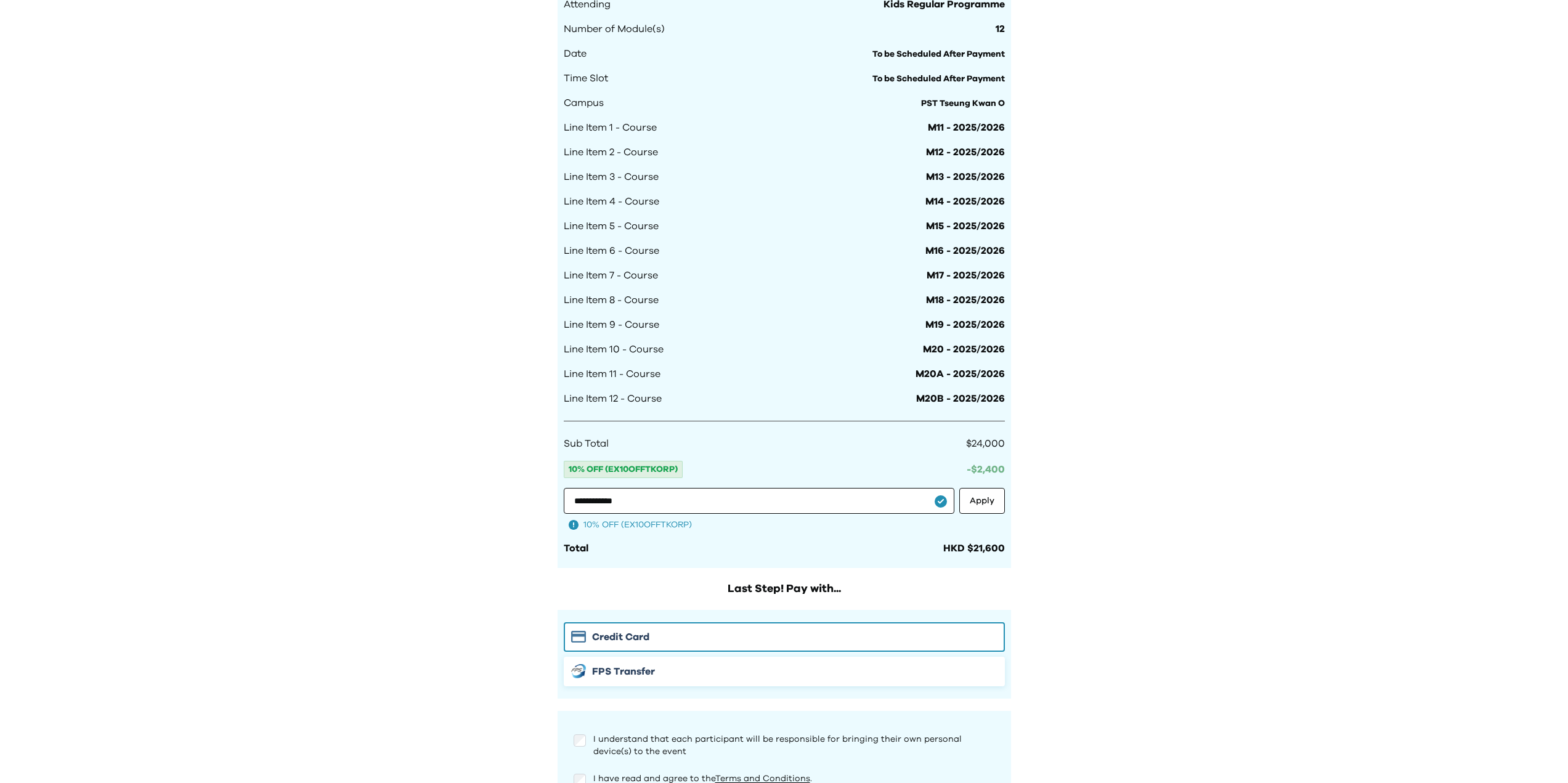
click at [671, 672] on div "FPS Transfer" at bounding box center [784, 671] width 427 height 15
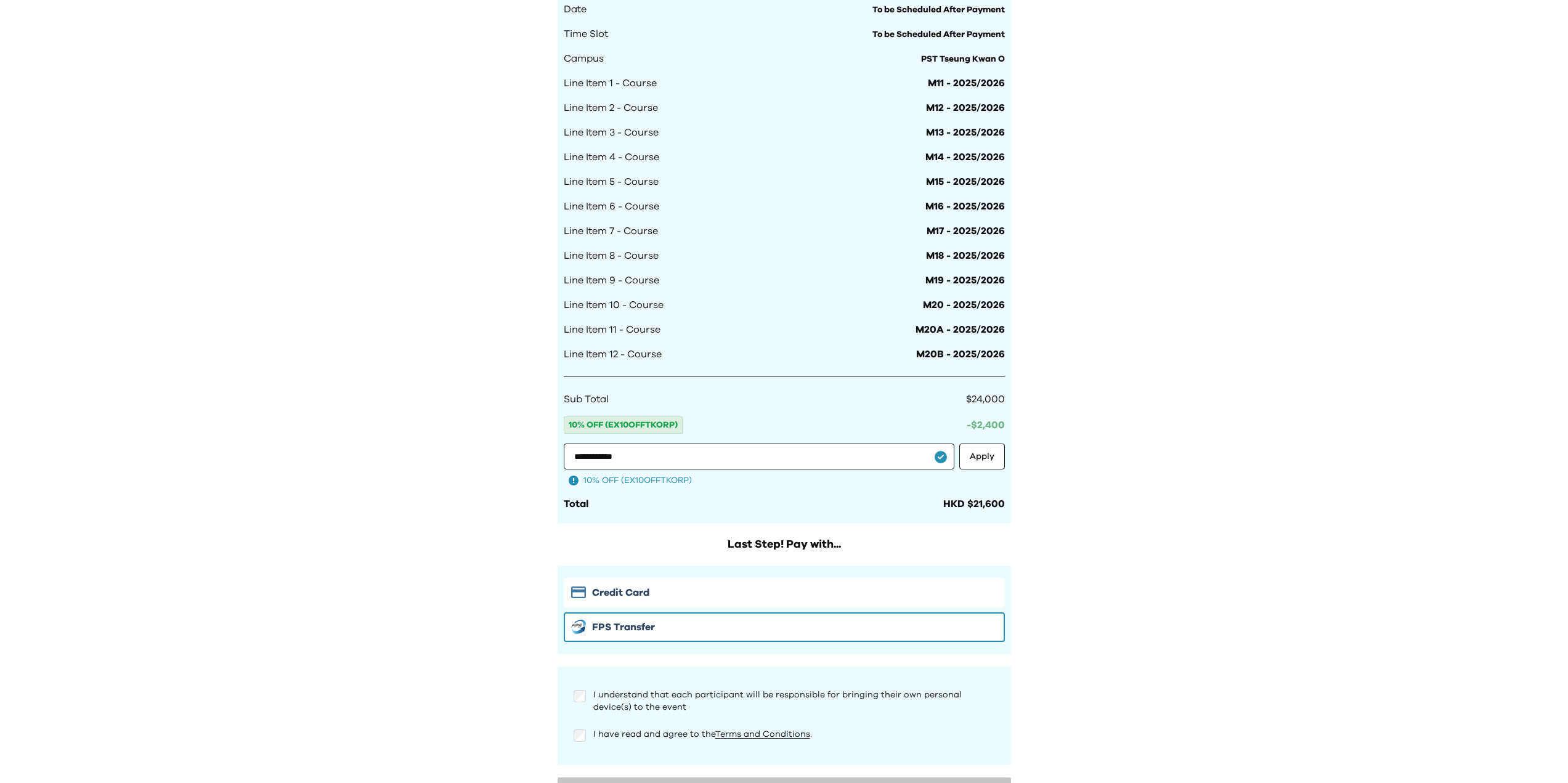
scroll to position [857, 0]
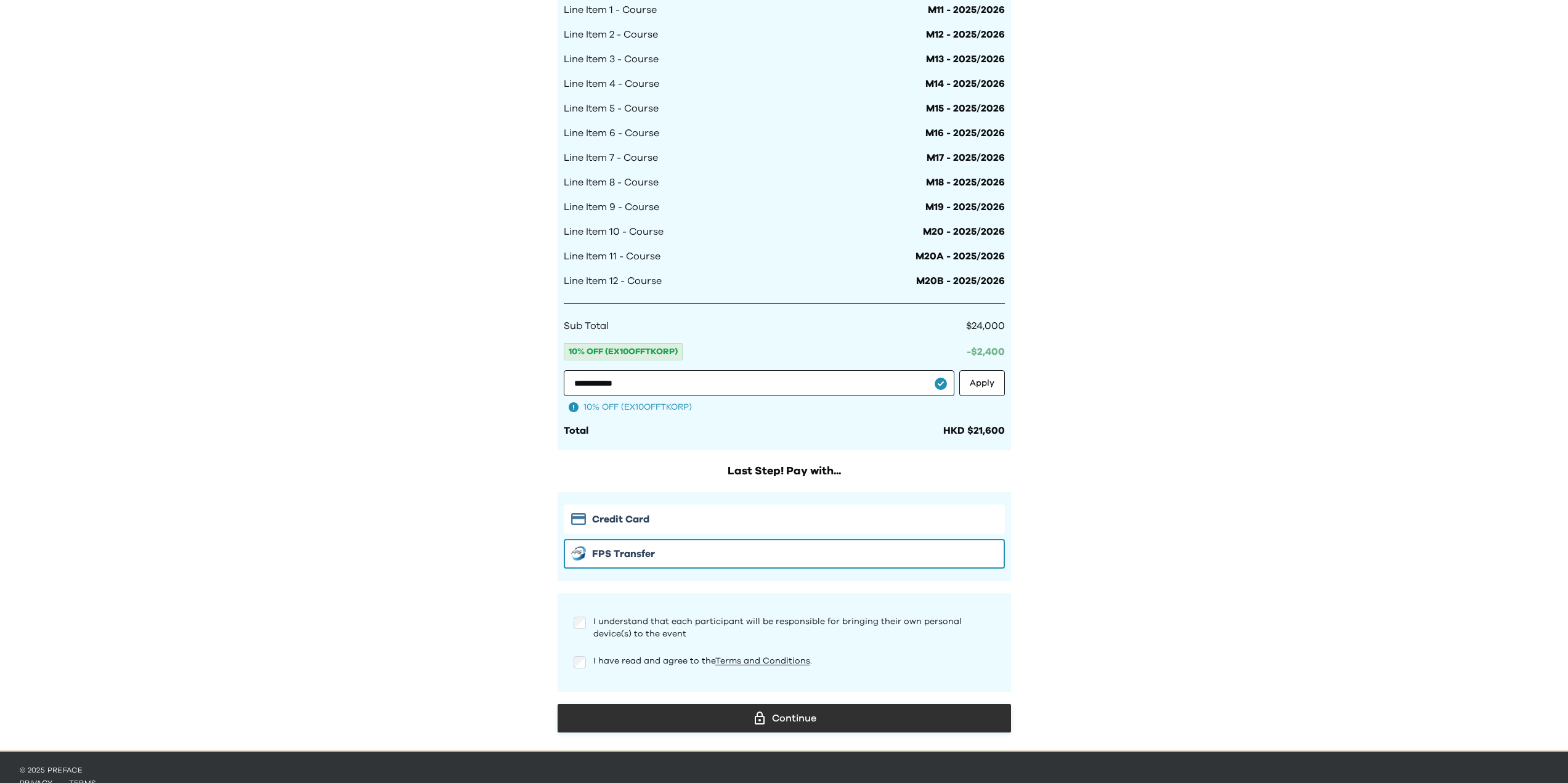
click at [758, 718] on icon at bounding box center [760, 718] width 15 height 15
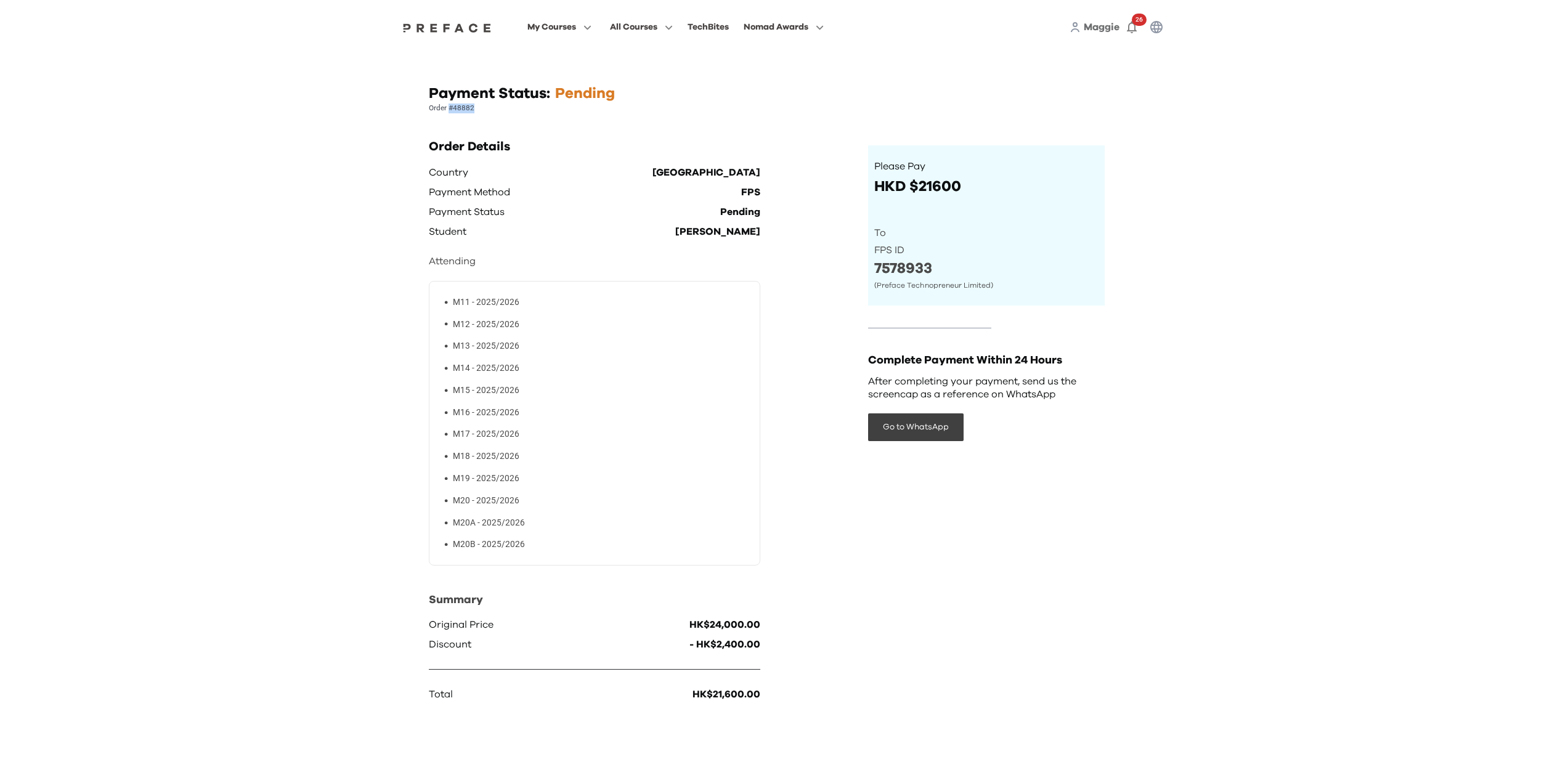
drag, startPoint x: 449, startPoint y: 107, endPoint x: 499, endPoint y: 107, distance: 50.0
click at [480, 107] on p "Order #48882" at bounding box center [784, 108] width 711 height 10
copy p "#48882"
